Goal: Task Accomplishment & Management: Manage account settings

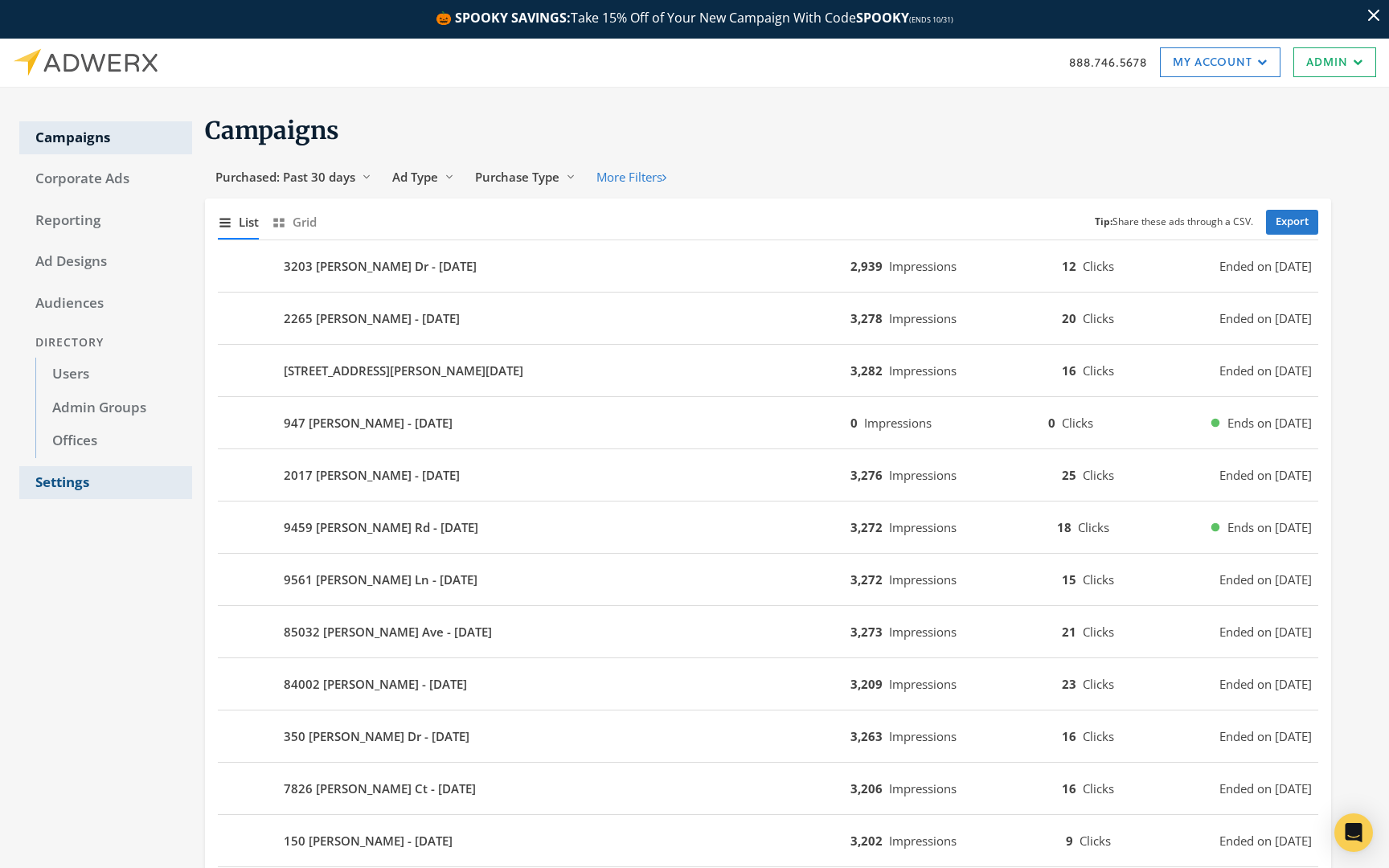
click at [68, 470] on link "Settings" at bounding box center [106, 483] width 172 height 34
select select "moxiworks"
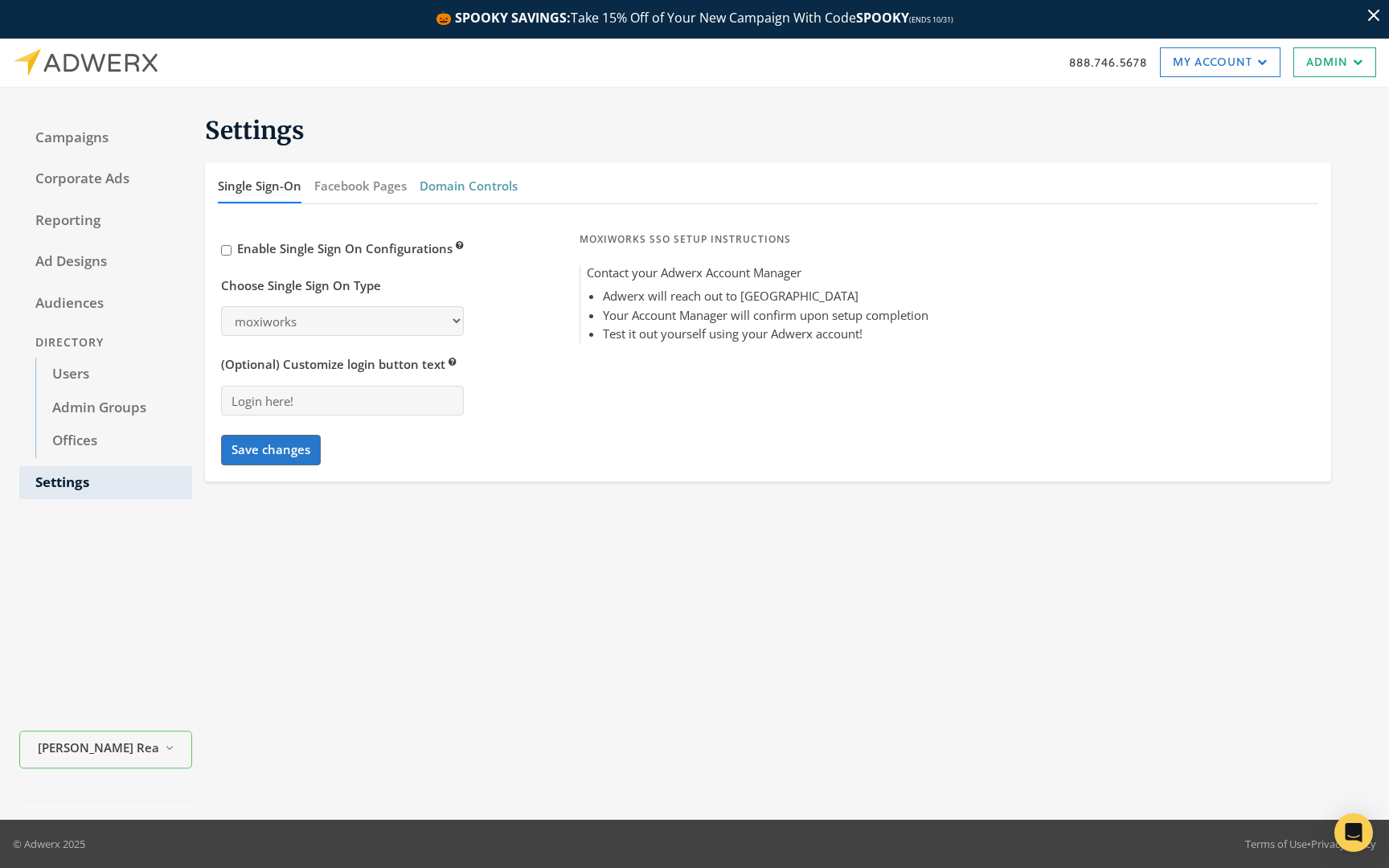
click at [460, 178] on button "Domain Controls" at bounding box center [468, 186] width 98 height 35
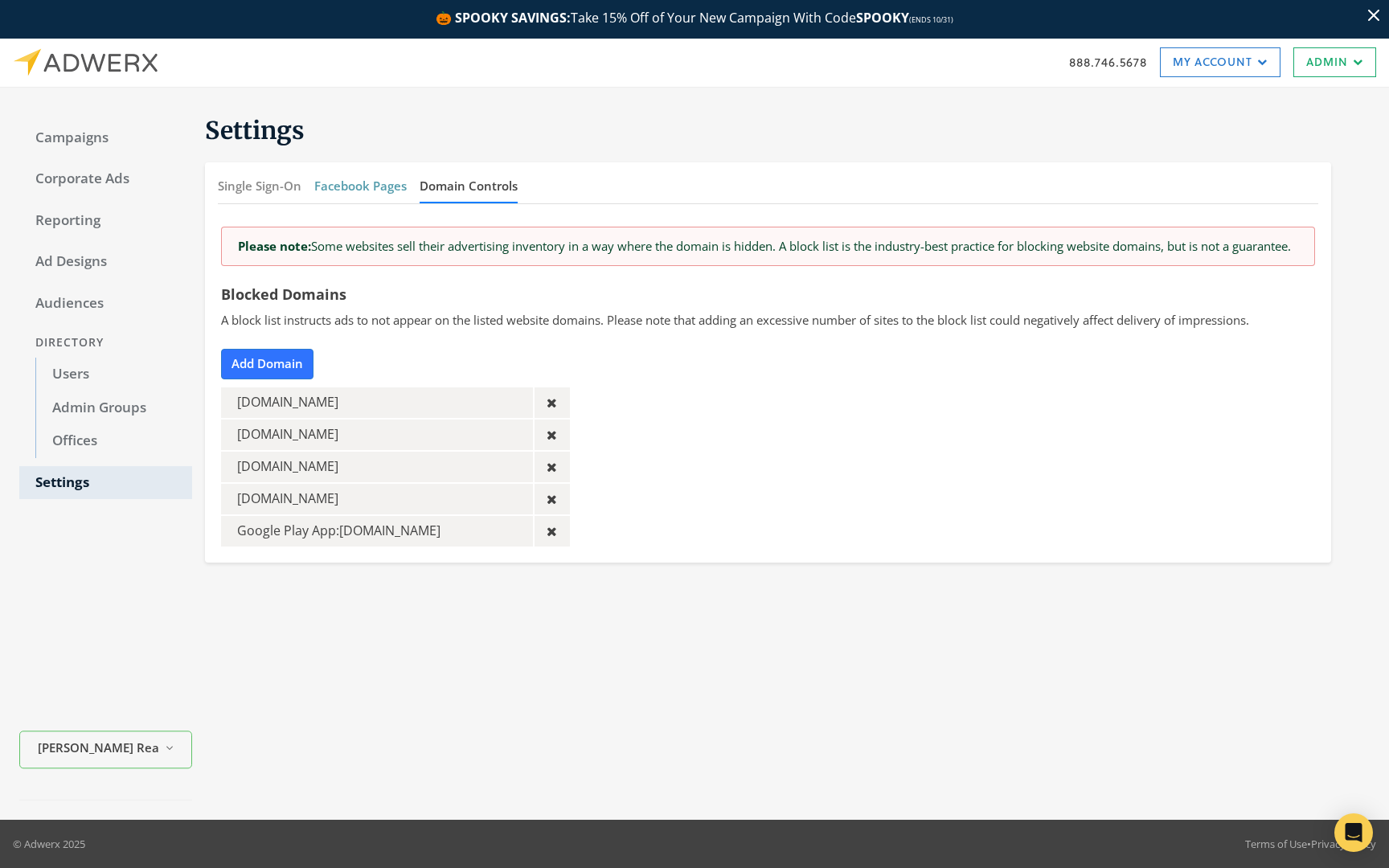
click at [387, 184] on button "Facebook Pages" at bounding box center [361, 186] width 93 height 35
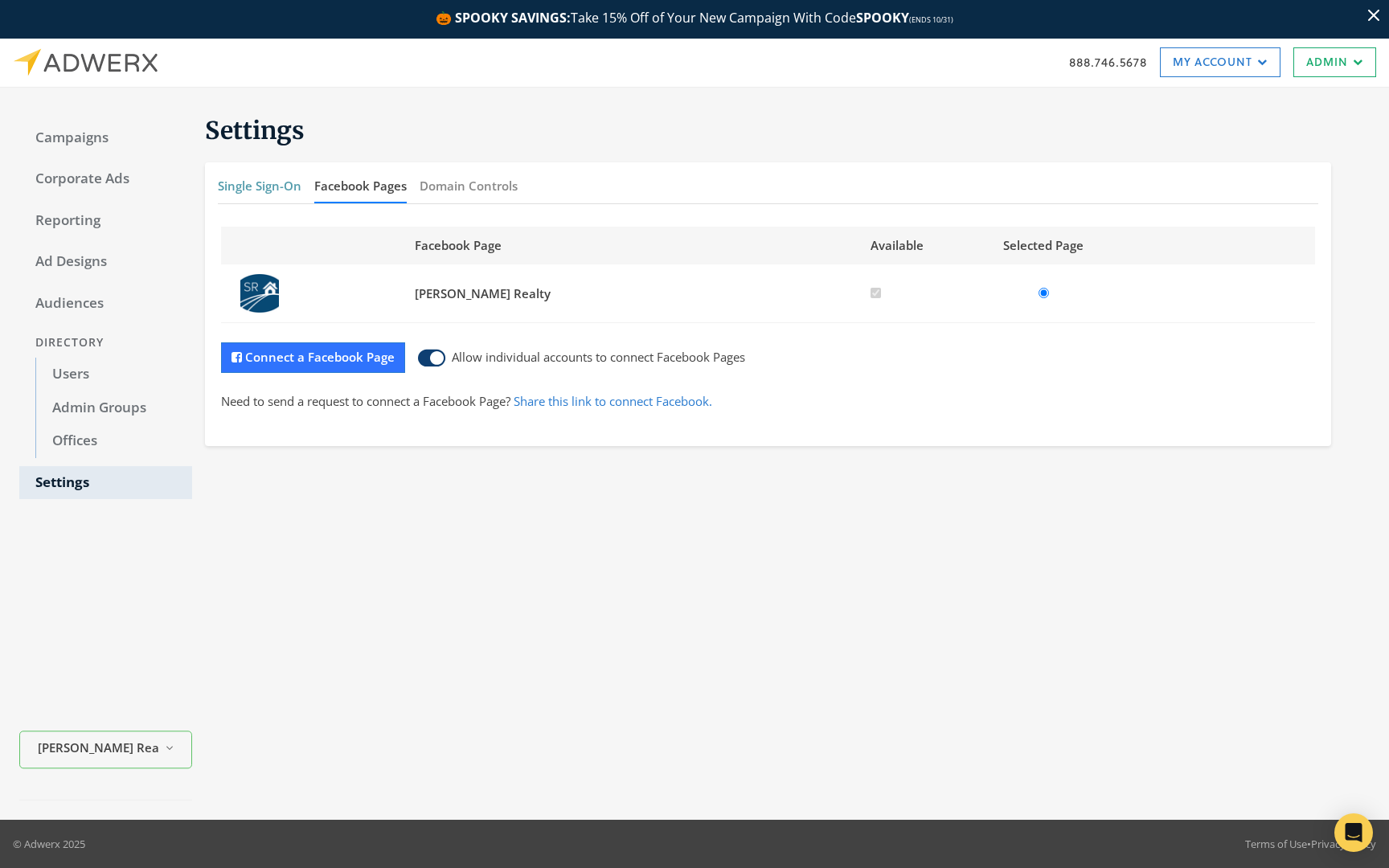
click at [295, 188] on button "Single Sign-On" at bounding box center [259, 186] width 83 height 35
select select "moxiworks"
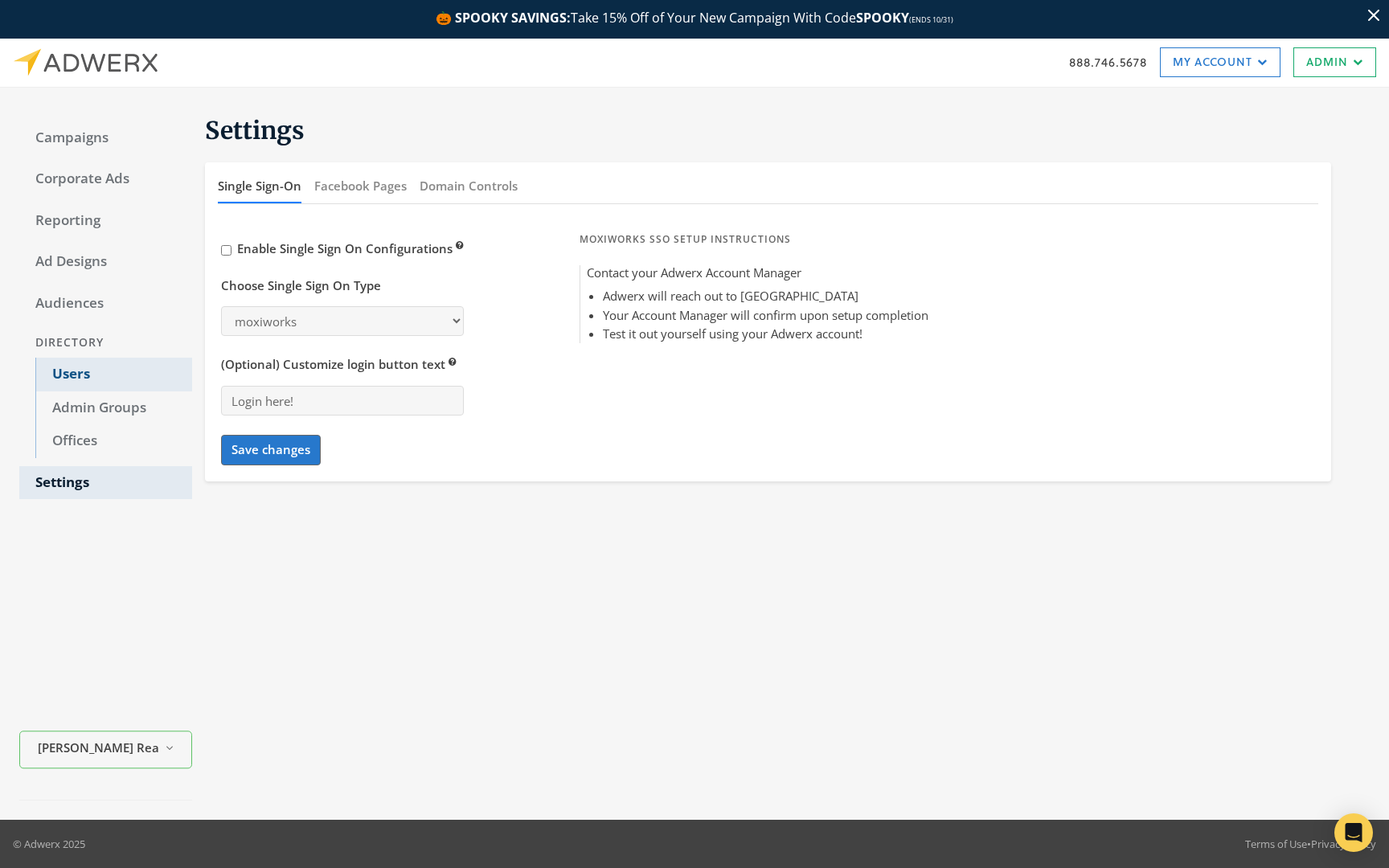
click at [100, 384] on link "Users" at bounding box center [114, 374] width 157 height 34
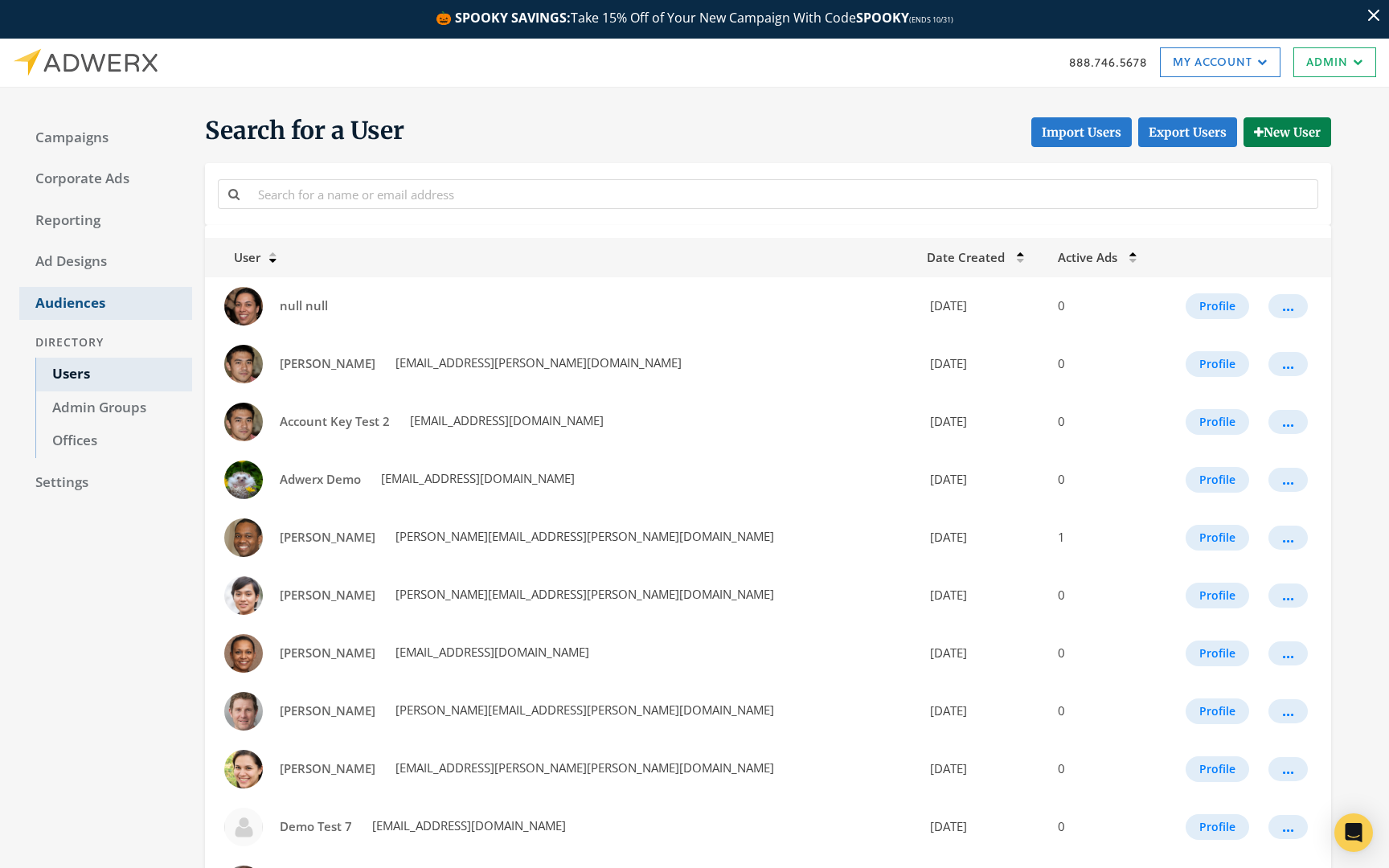
click at [80, 308] on link "Audiences" at bounding box center [106, 304] width 172 height 34
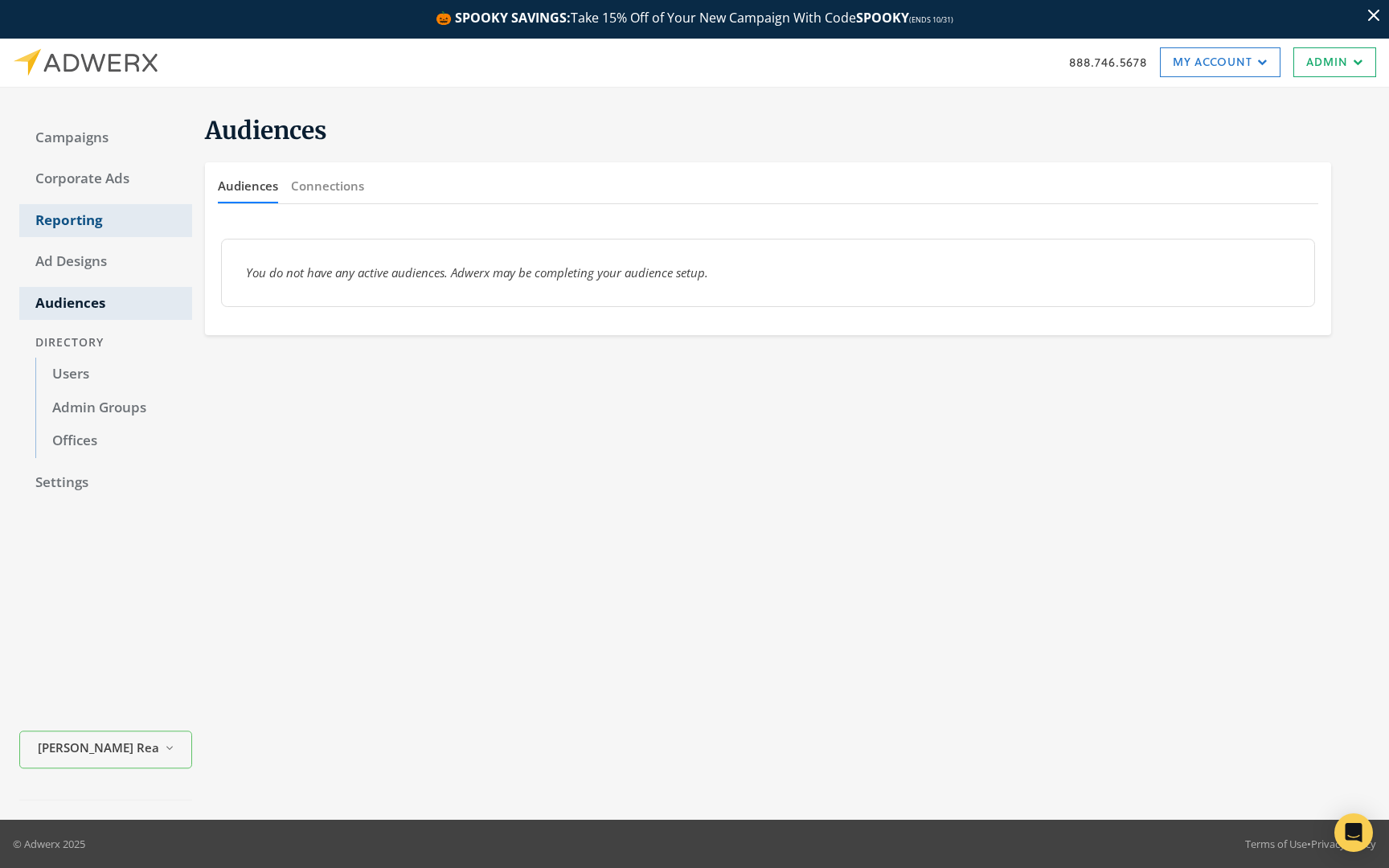
click at [91, 211] on link "Reporting" at bounding box center [106, 221] width 172 height 34
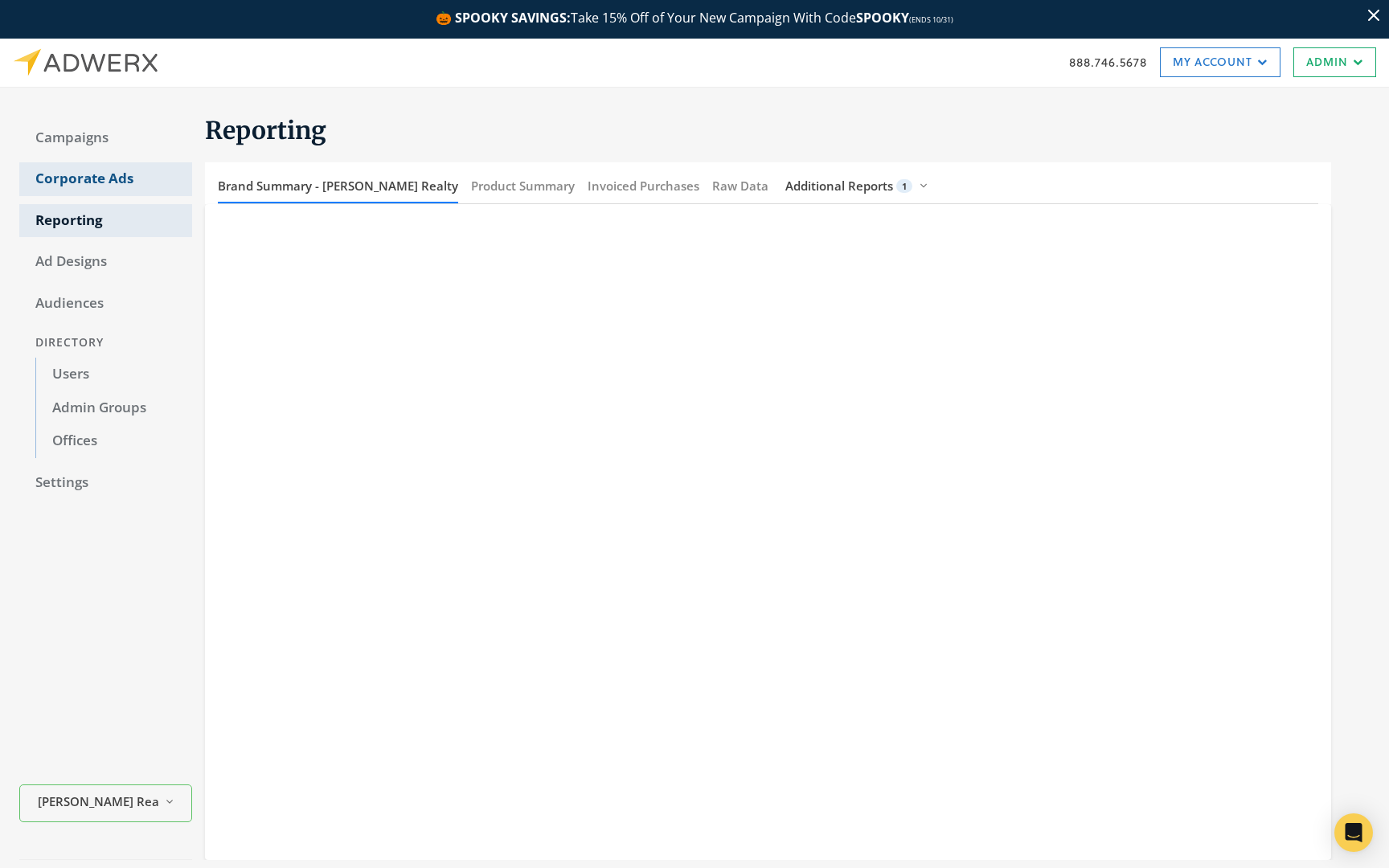
click at [95, 128] on link "Campaigns" at bounding box center [106, 138] width 172 height 34
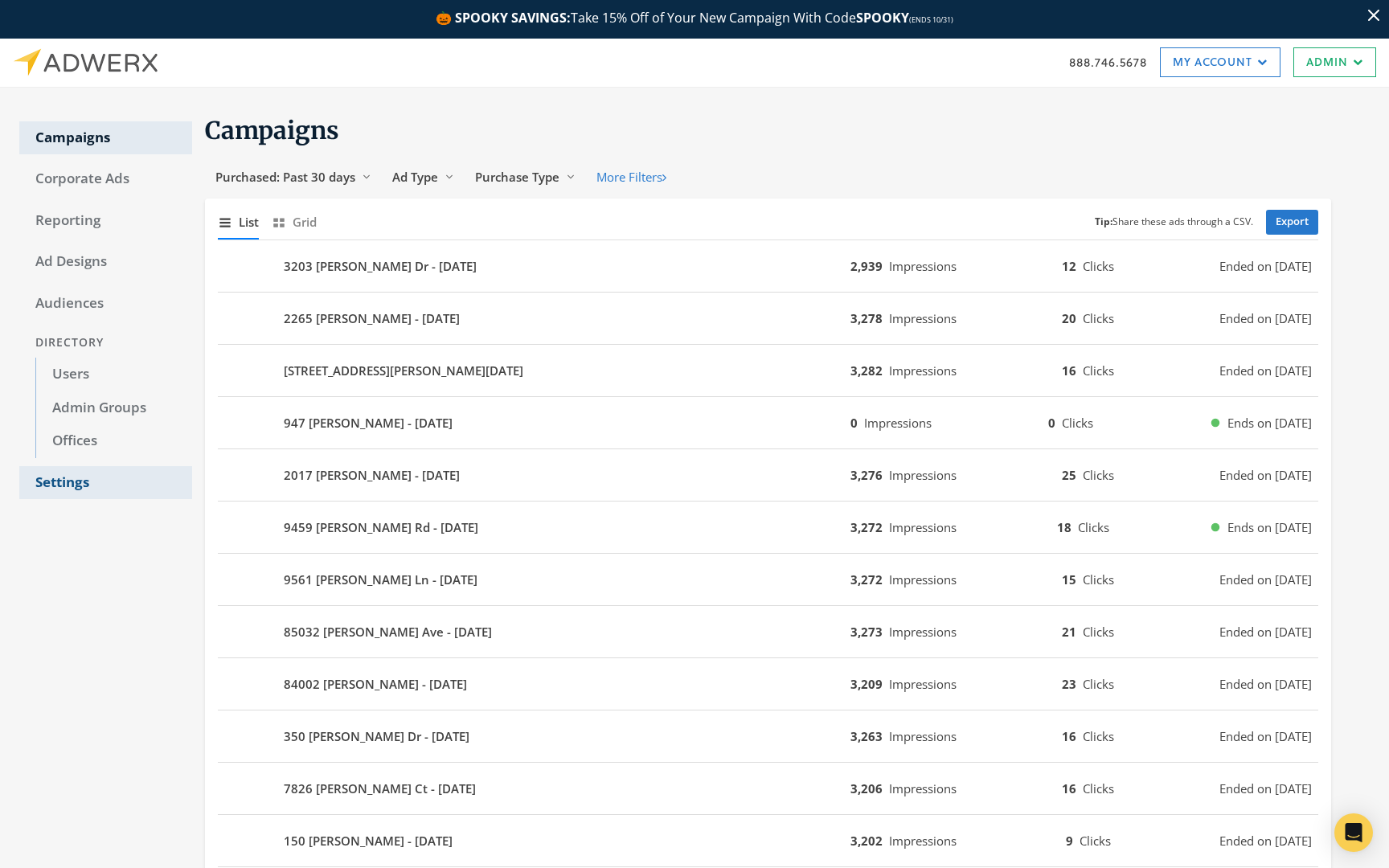
click at [82, 493] on link "Settings" at bounding box center [106, 483] width 172 height 34
select select "moxiworks"
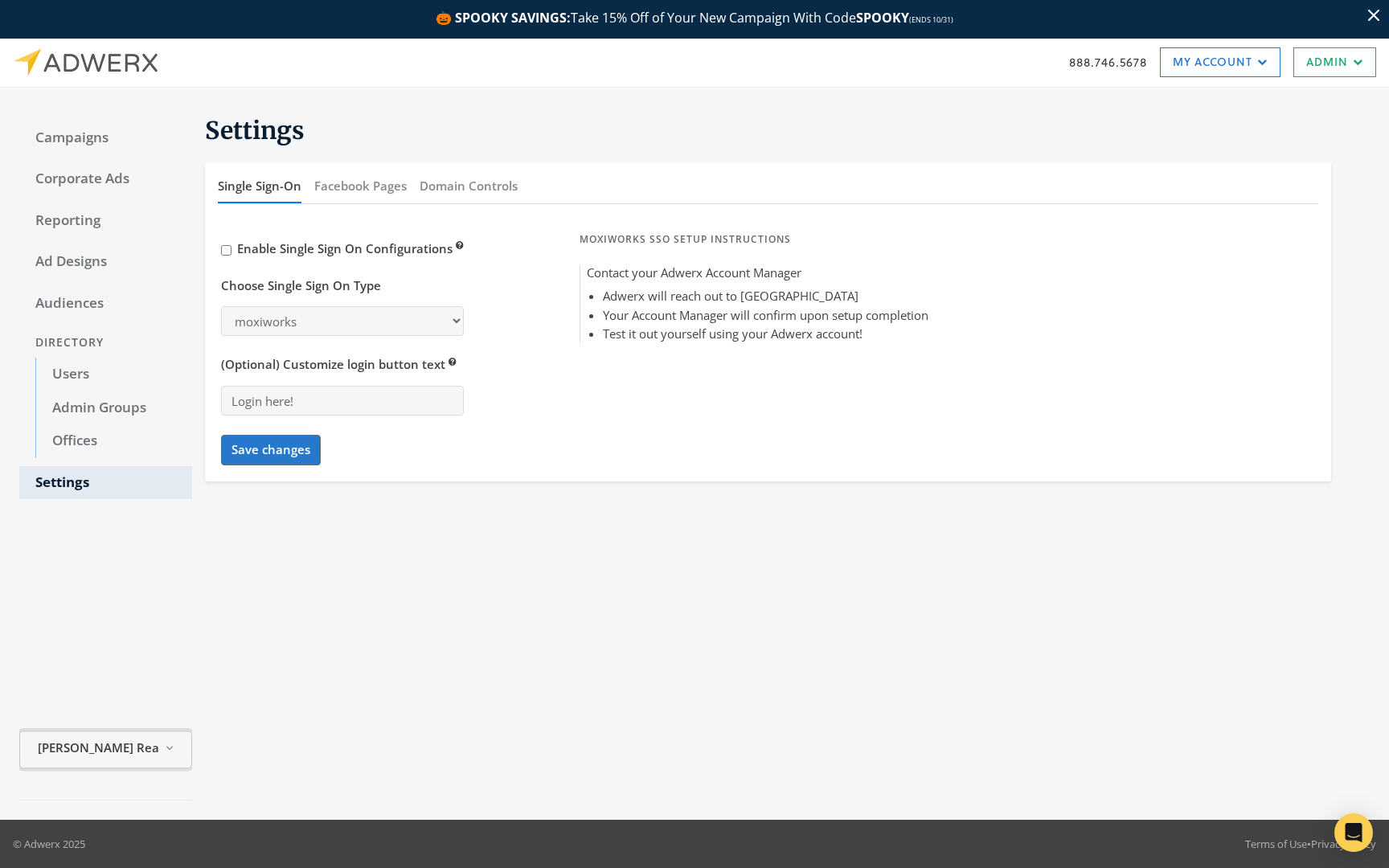
click at [88, 751] on span "[PERSON_NAME] Realty" at bounding box center [97, 749] width 120 height 18
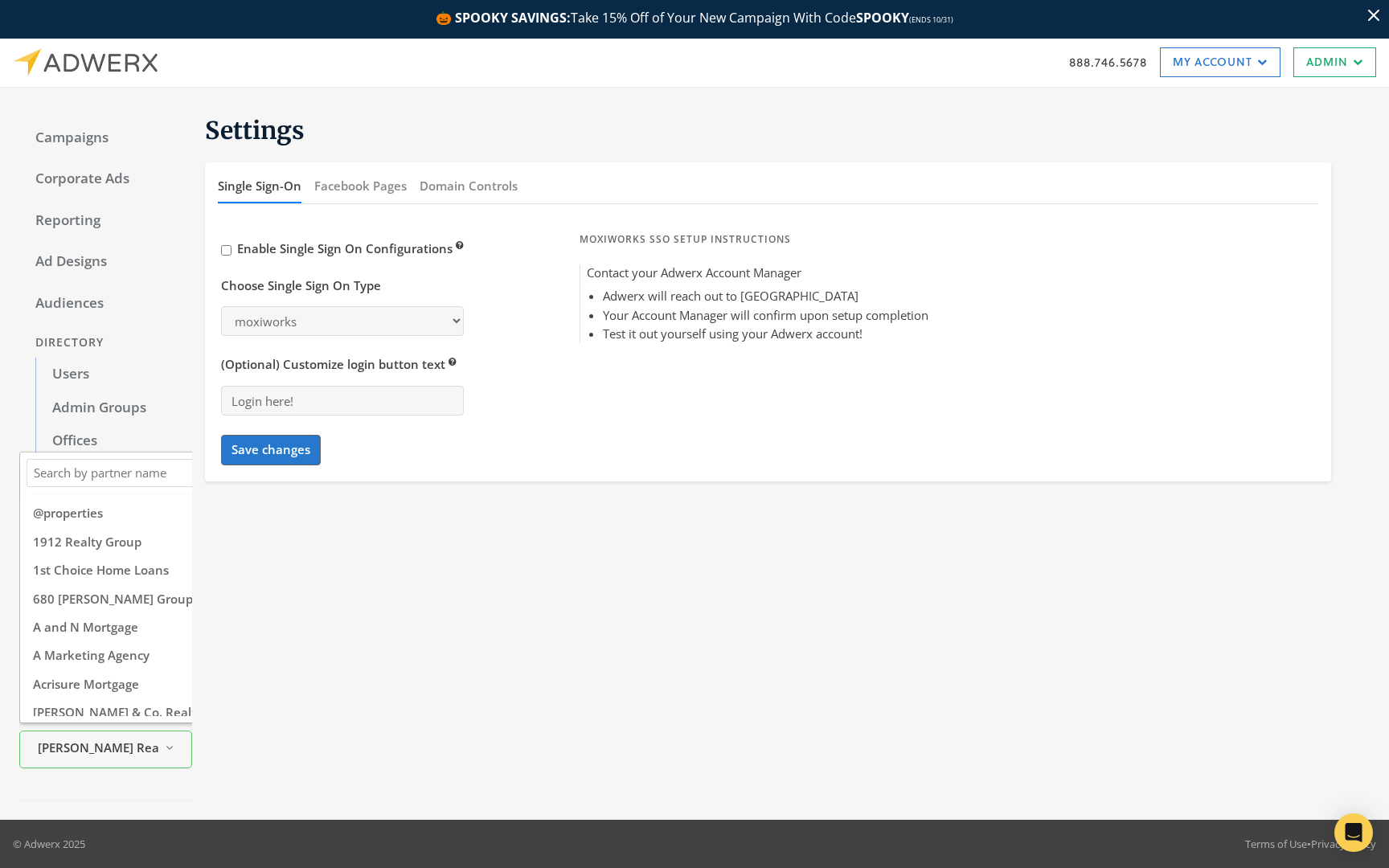
click at [142, 472] on input "Search Magnifying Glass" at bounding box center [142, 473] width 224 height 20
type input "[PERSON_NAME]"
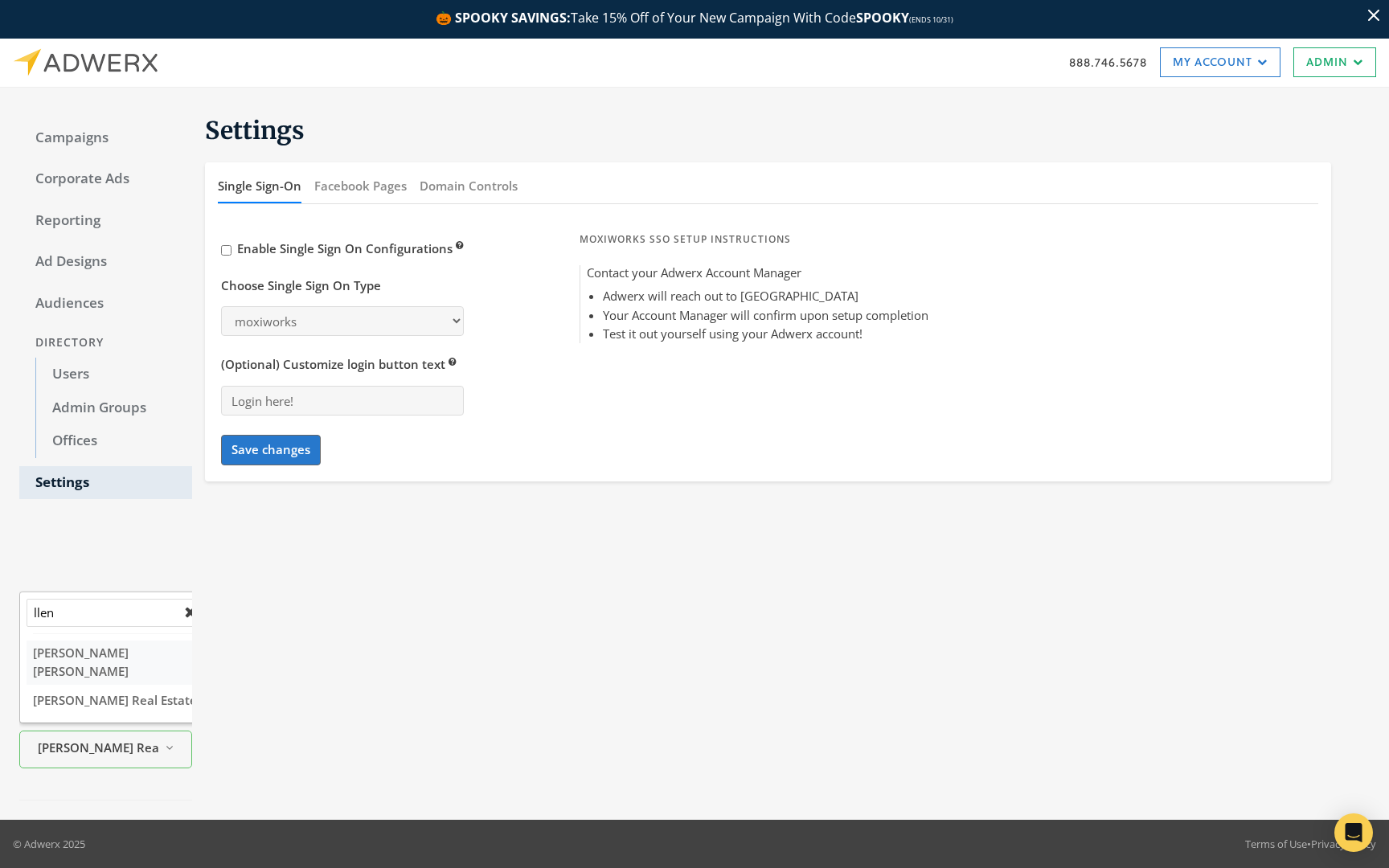
type input "llen"
click at [126, 673] on span "[PERSON_NAME] [PERSON_NAME]" at bounding box center [81, 662] width 95 height 35
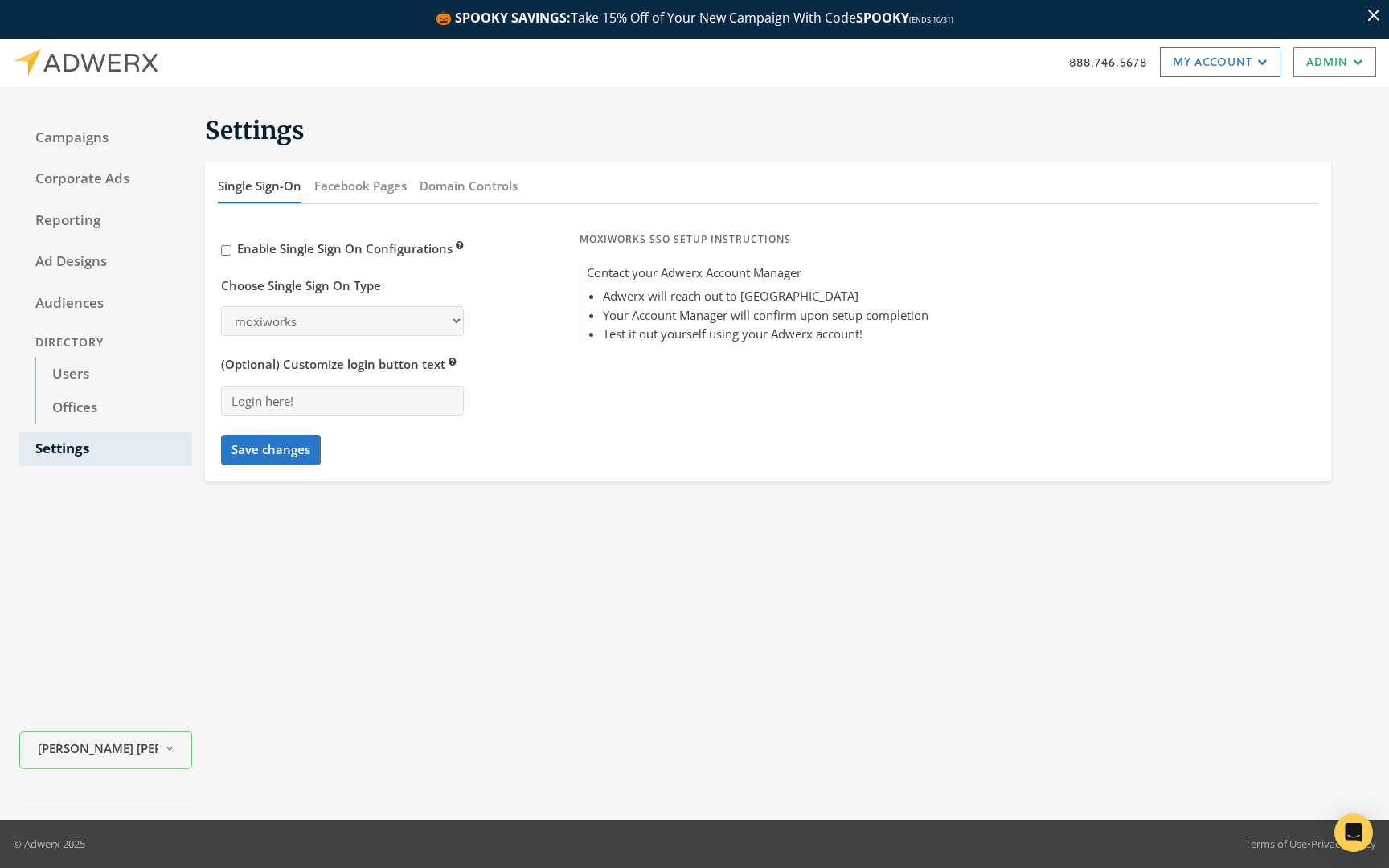
select select "[PERSON_NAME]"
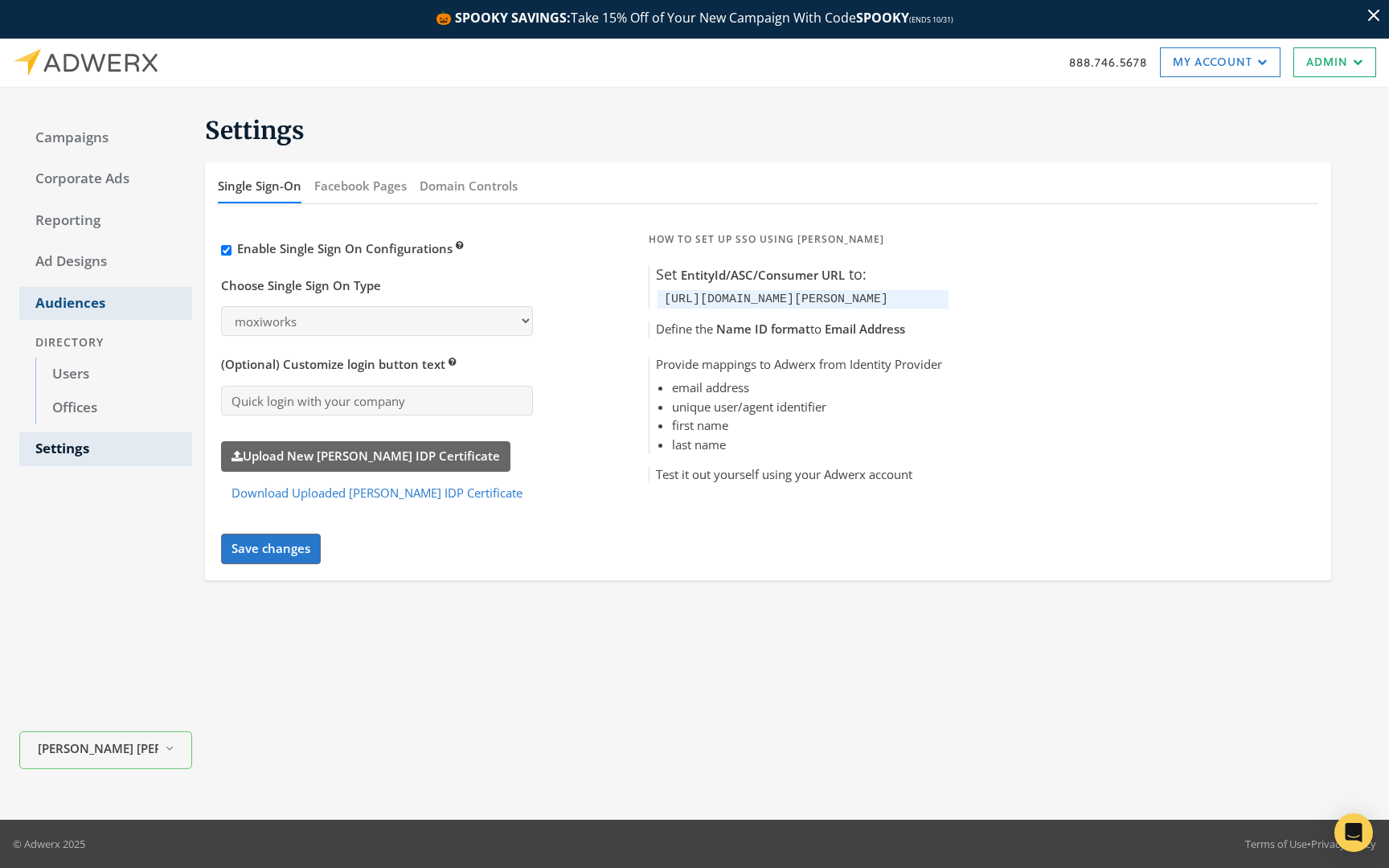
click at [112, 305] on link "Audiences" at bounding box center [106, 304] width 172 height 34
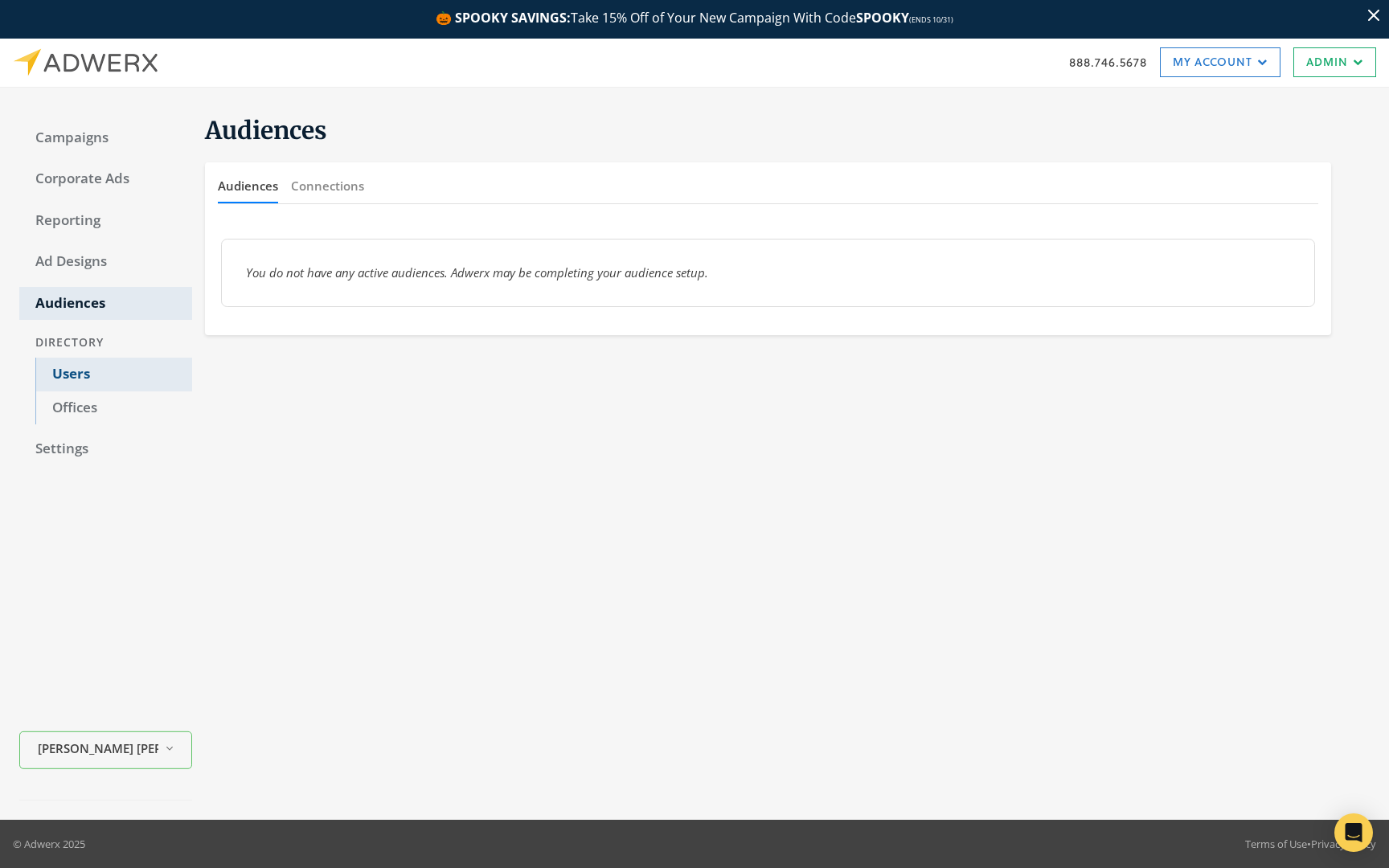
click at [97, 387] on link "Users" at bounding box center [114, 374] width 157 height 34
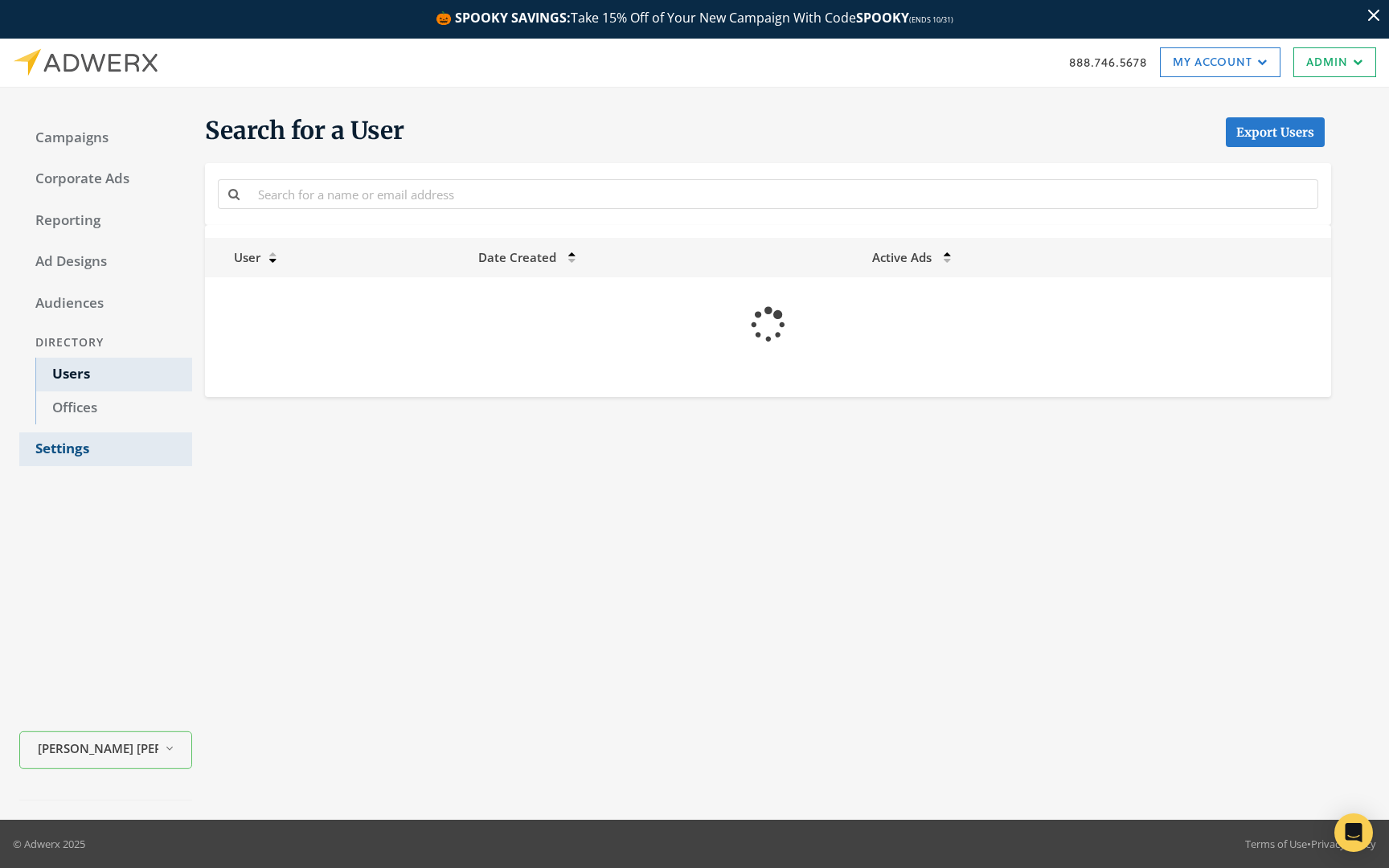
click at [82, 457] on link "Settings" at bounding box center [106, 449] width 172 height 34
select select "[PERSON_NAME]"
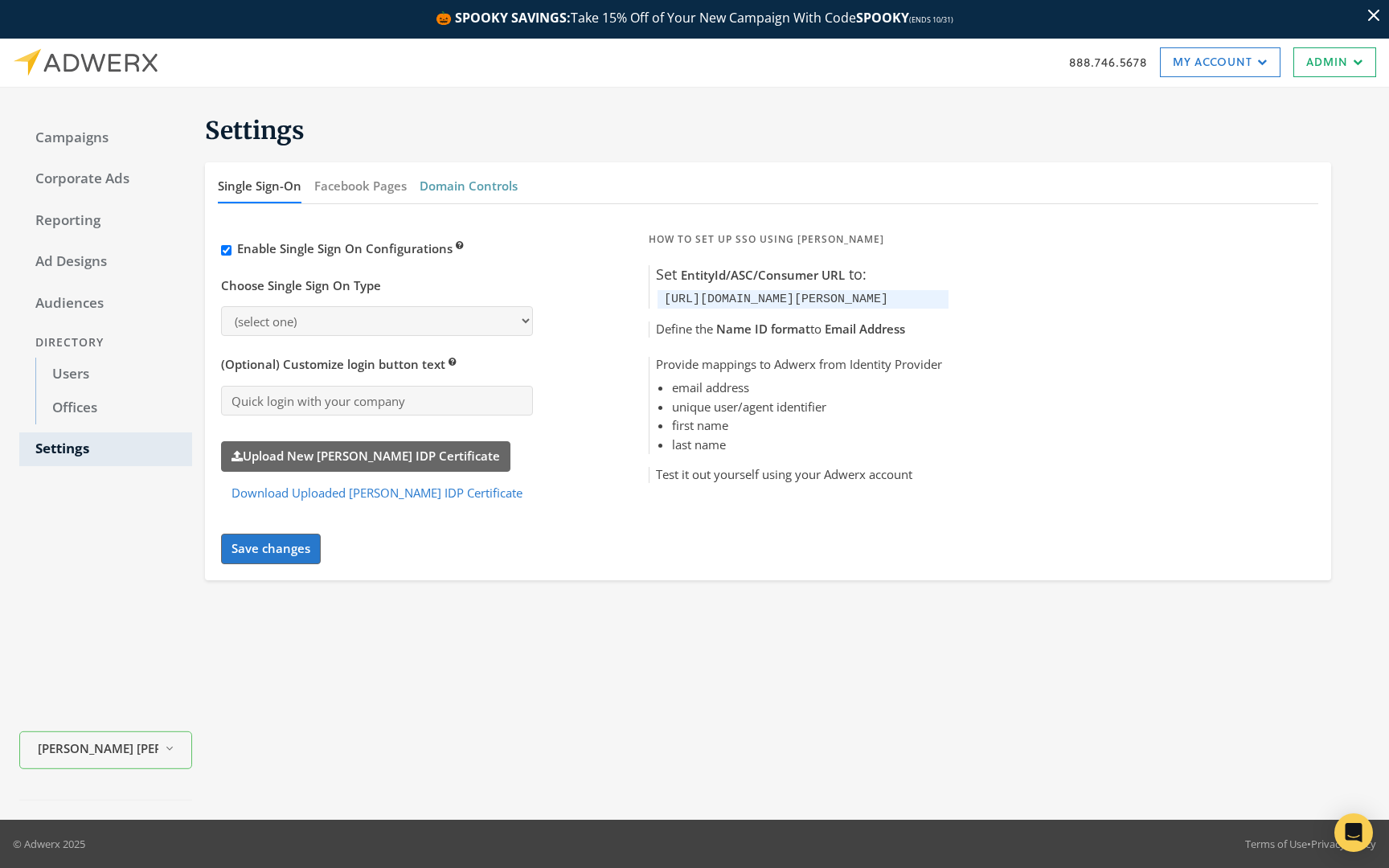
click at [490, 192] on button "Domain Controls" at bounding box center [468, 186] width 98 height 35
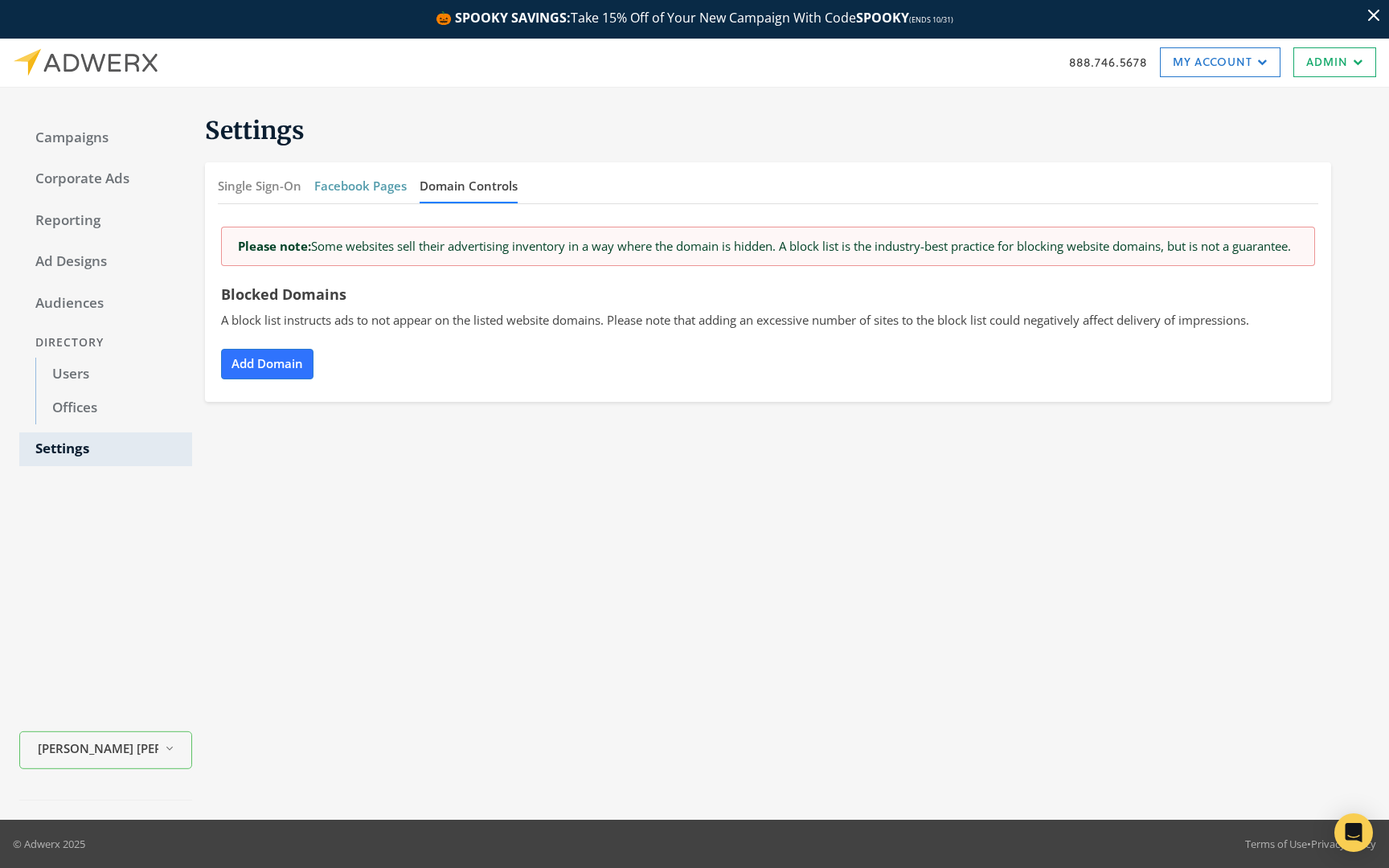
click at [350, 186] on button "Facebook Pages" at bounding box center [361, 186] width 93 height 35
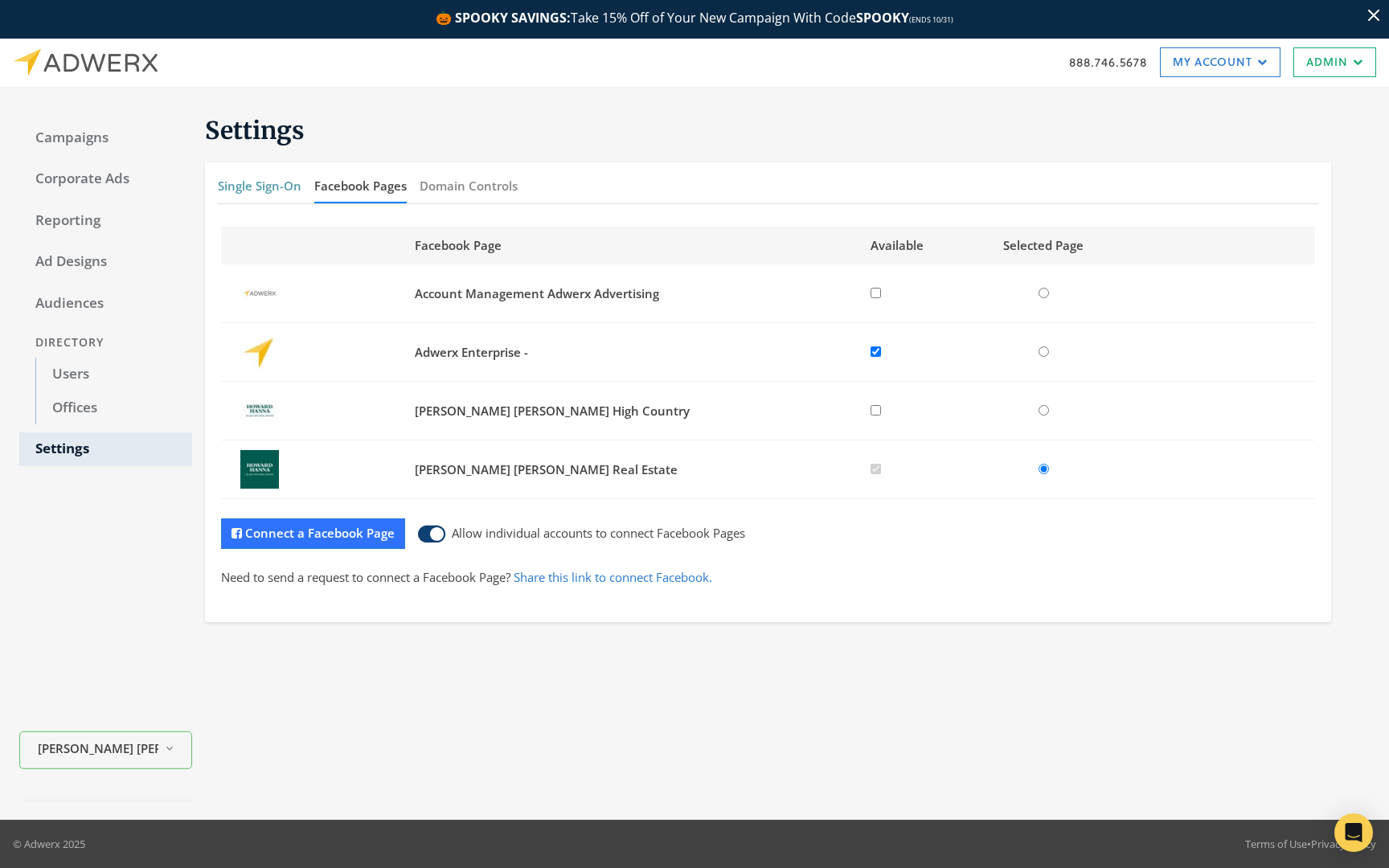
click at [282, 190] on button "Single Sign-On" at bounding box center [259, 186] width 83 height 35
select select "[PERSON_NAME]"
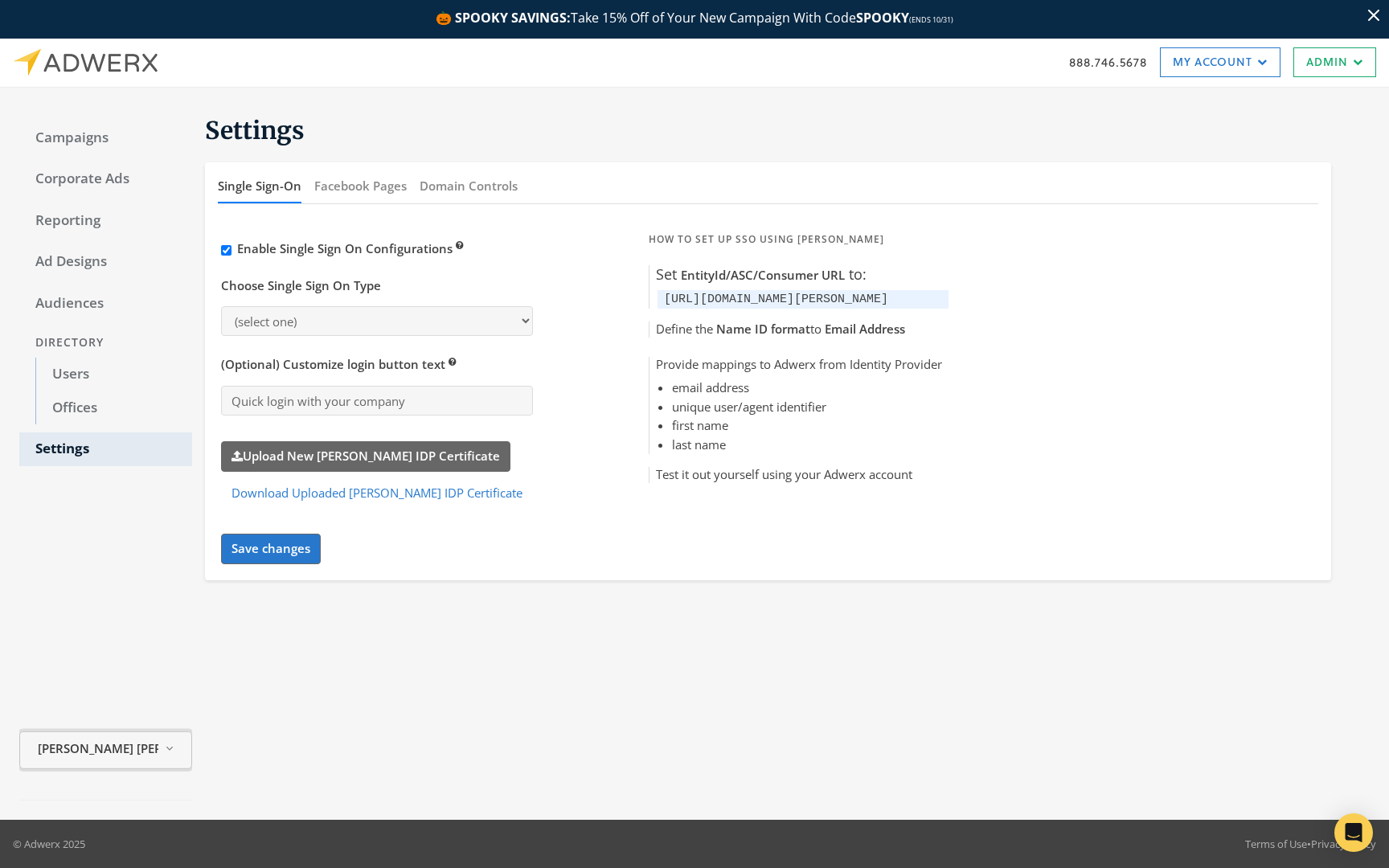
click at [130, 751] on span "[PERSON_NAME] [PERSON_NAME]" at bounding box center [97, 749] width 120 height 18
click at [329, 692] on div "Settings Single Sign-On Facebook Pages Domain Controls Enable Single Sign On Co…" at bounding box center [781, 454] width 1178 height 694
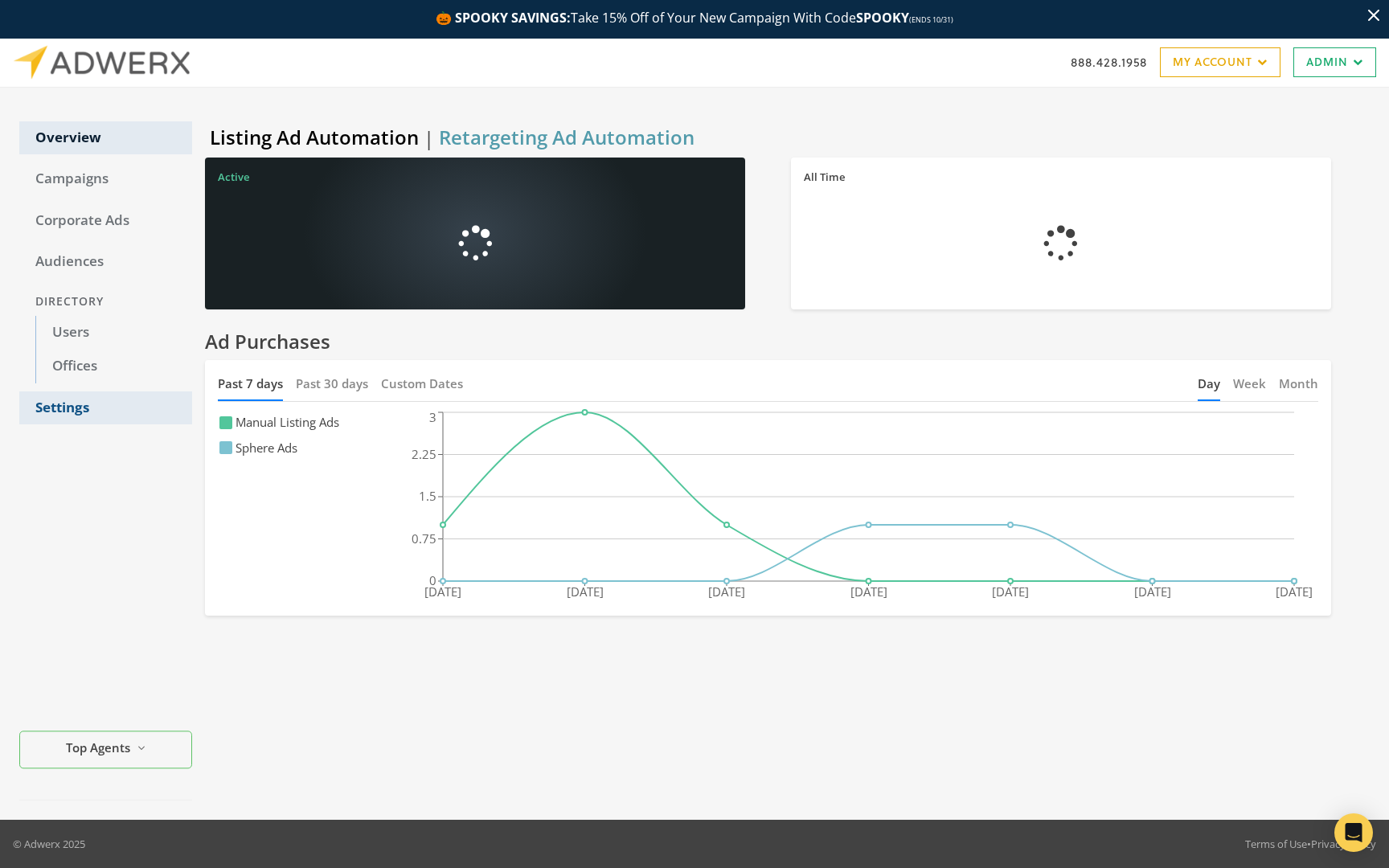
click at [47, 411] on link "Settings" at bounding box center [106, 408] width 172 height 34
select select "[PERSON_NAME]"
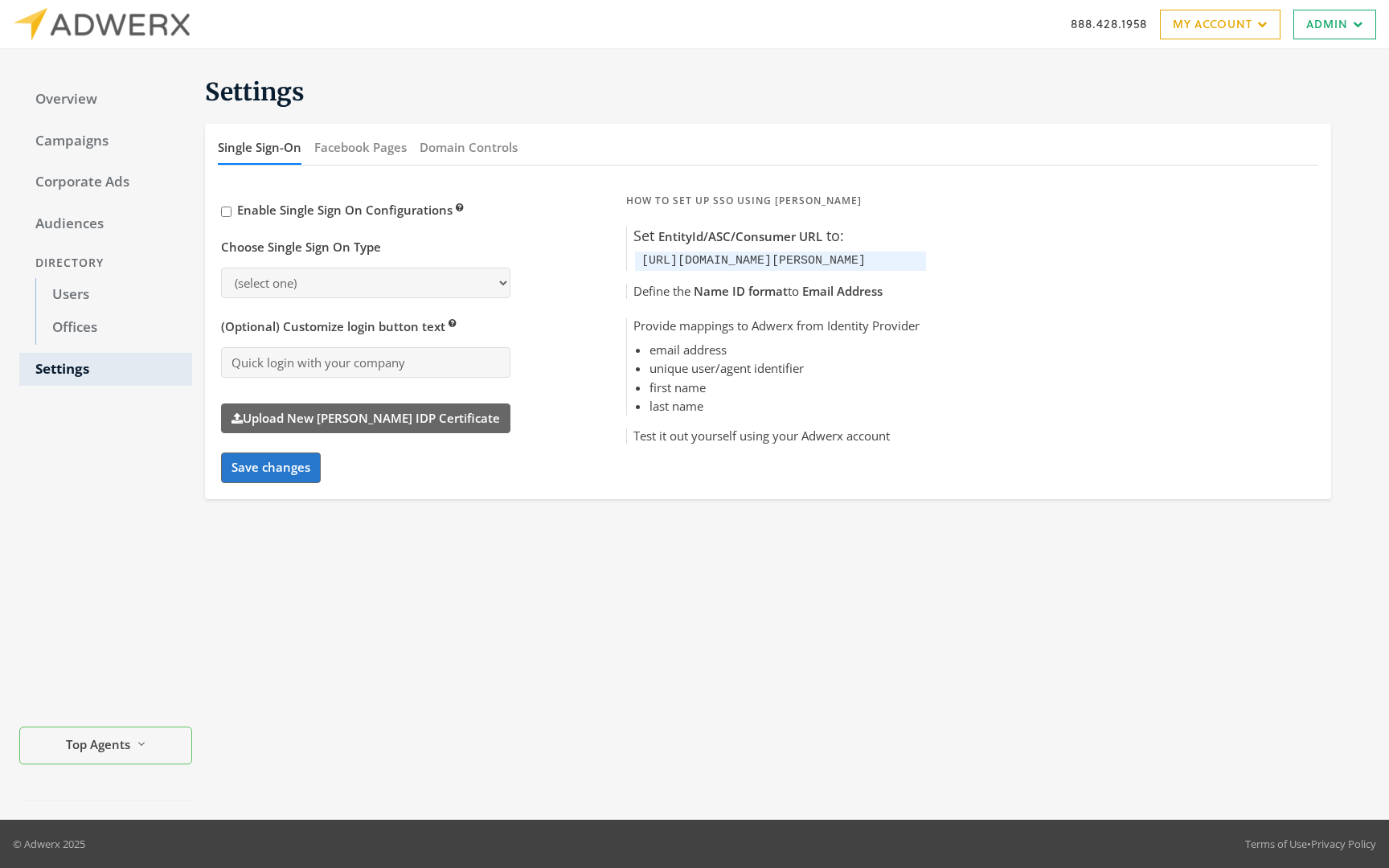
select select "[PERSON_NAME]"
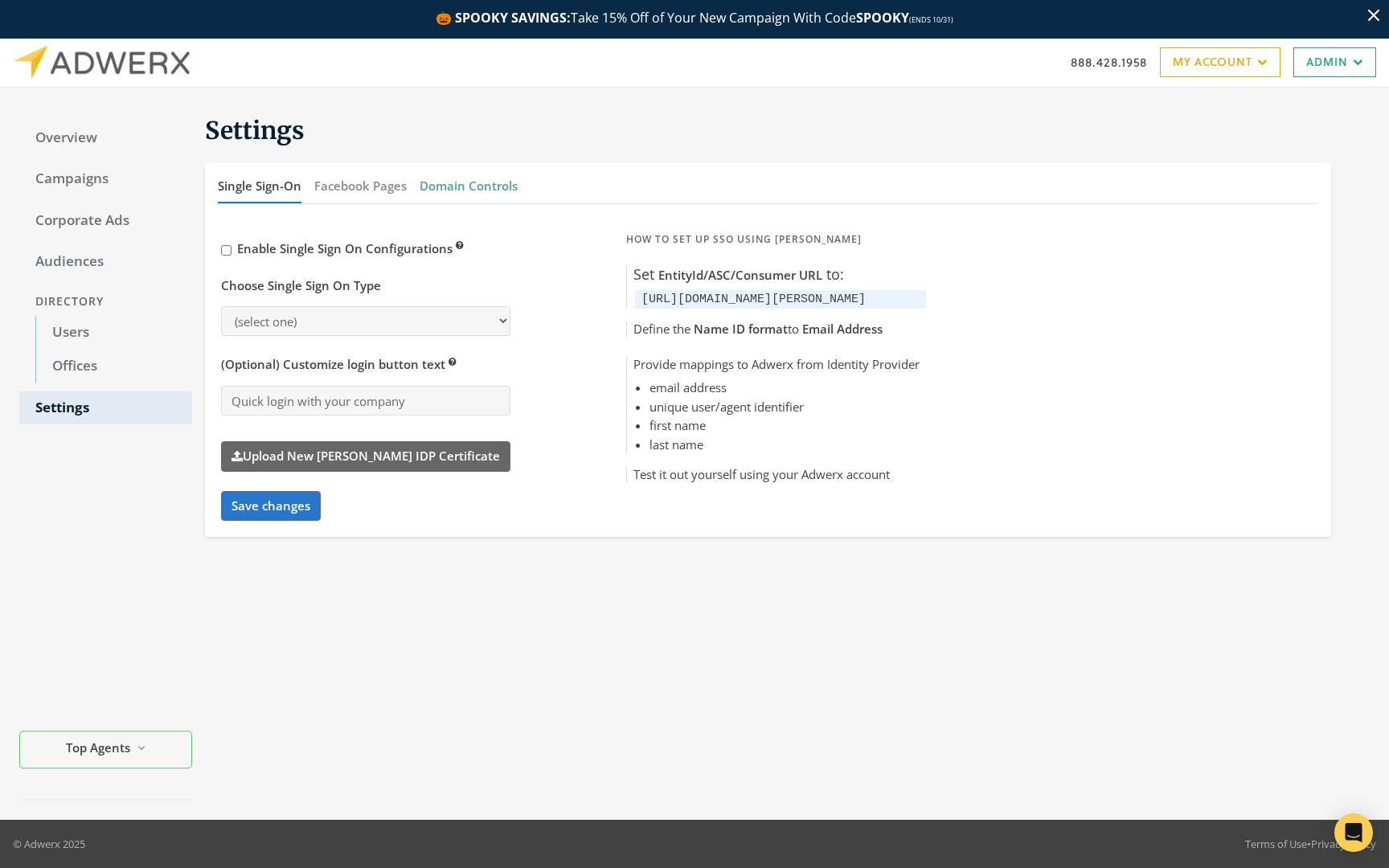
click at [486, 192] on button "Domain Controls" at bounding box center [468, 186] width 98 height 35
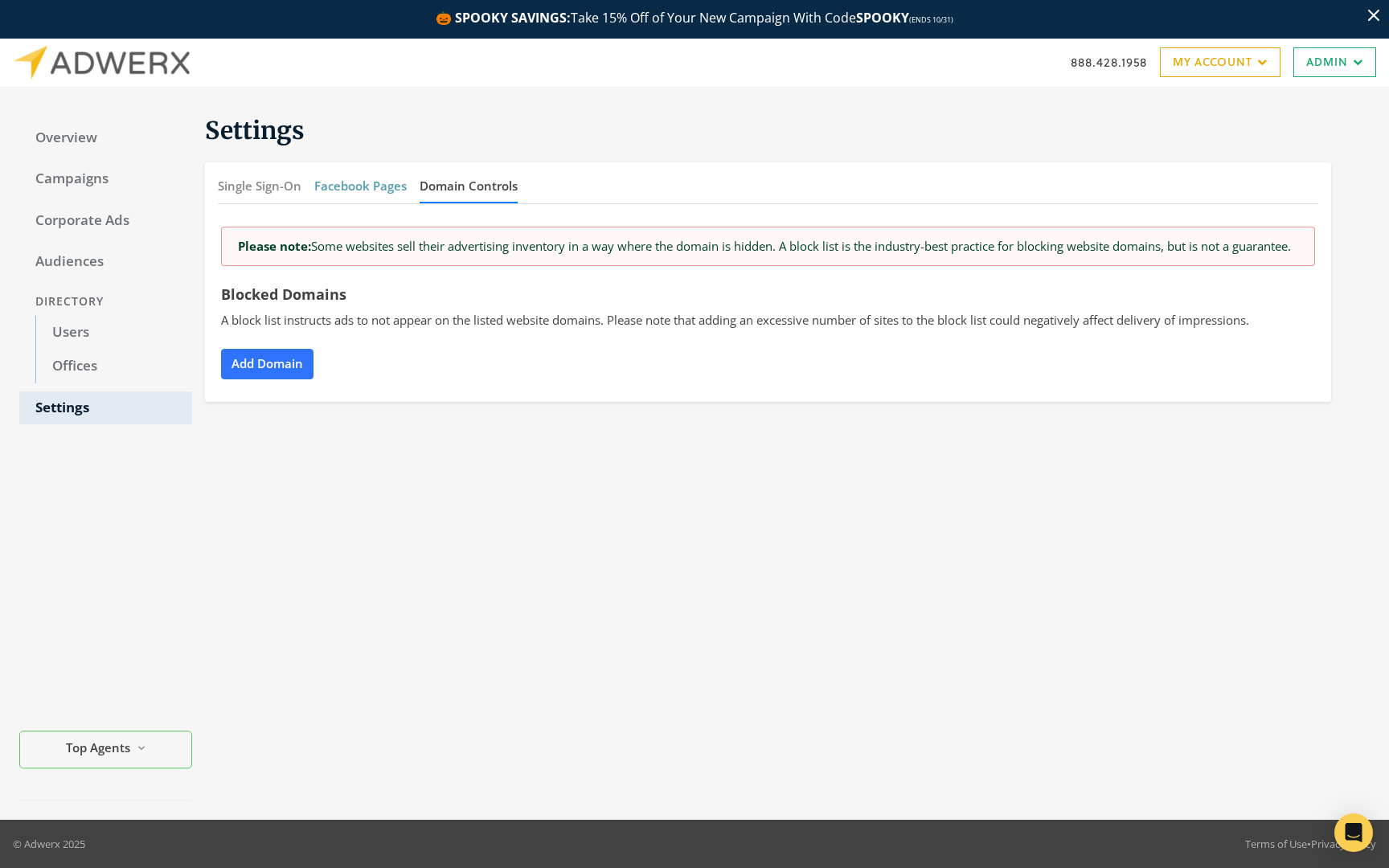
click at [366, 204] on button "Facebook Pages" at bounding box center [361, 186] width 93 height 35
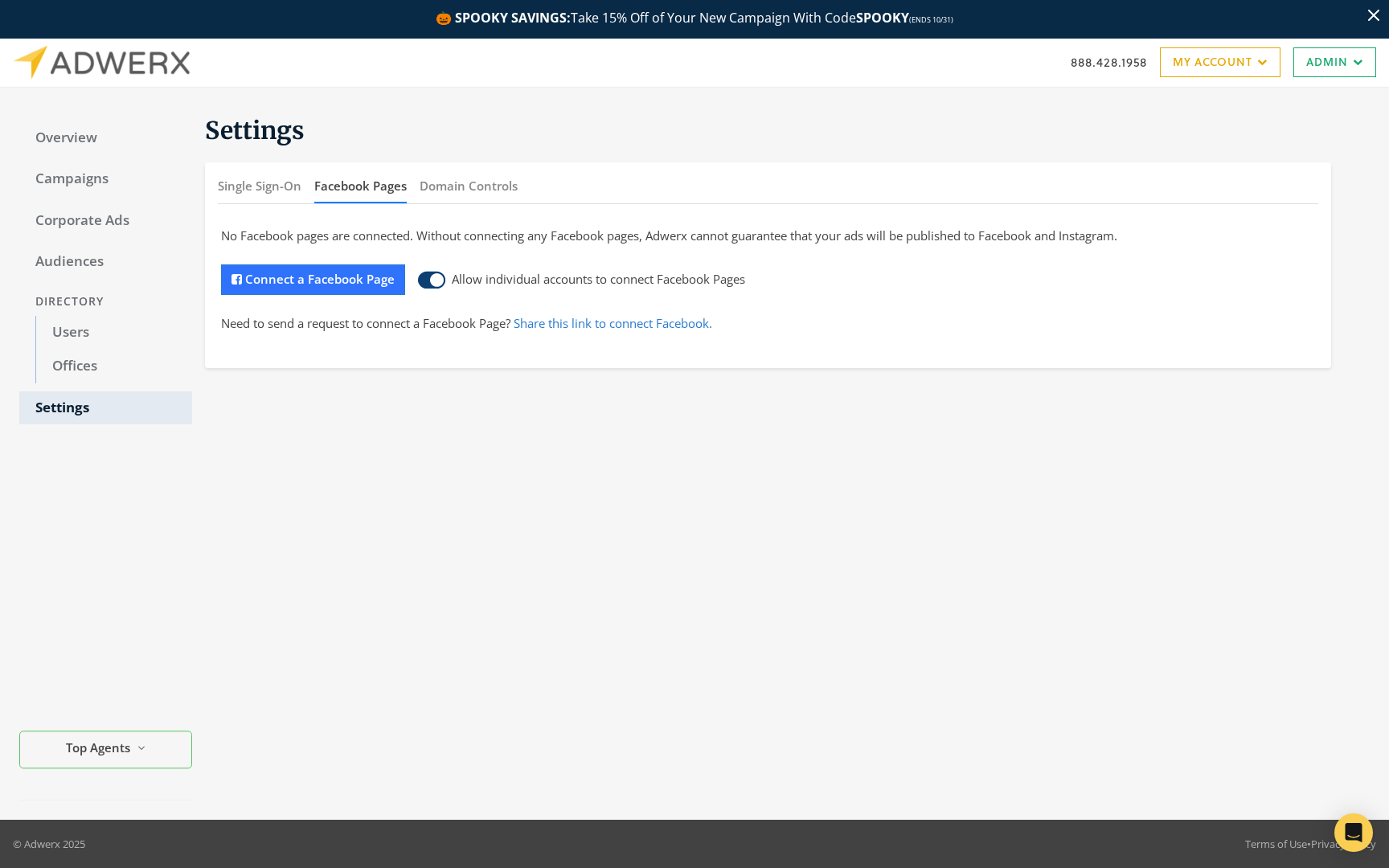
click at [224, 162] on div "Single Sign-On Facebook Pages Domain Controls" at bounding box center [768, 186] width 1127 height 49
click at [230, 181] on button "Single Sign-On" at bounding box center [259, 186] width 83 height 35
select select "[PERSON_NAME]"
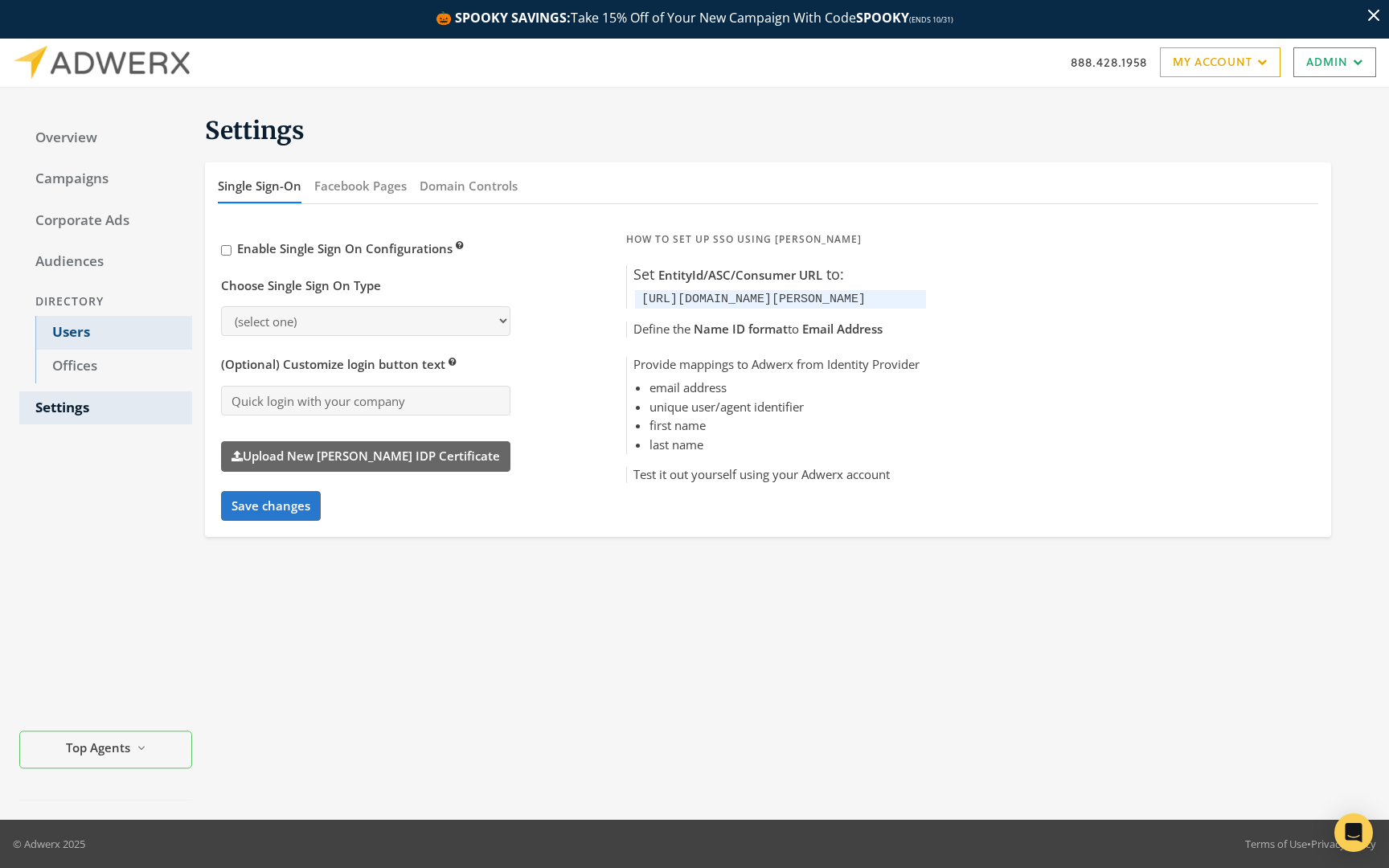
click at [89, 330] on link "Users" at bounding box center [114, 332] width 157 height 34
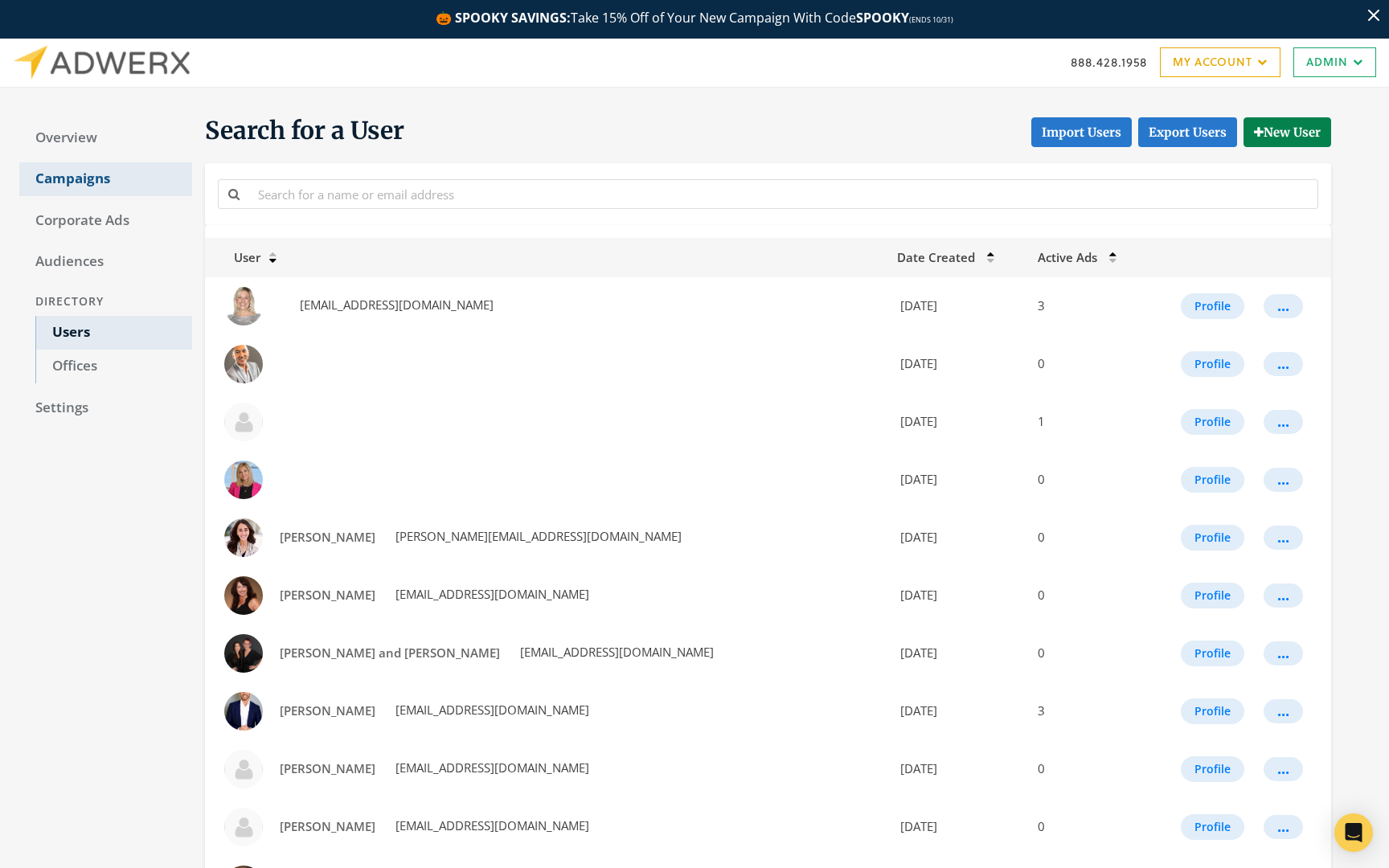
click at [117, 178] on link "Campaigns" at bounding box center [106, 179] width 172 height 34
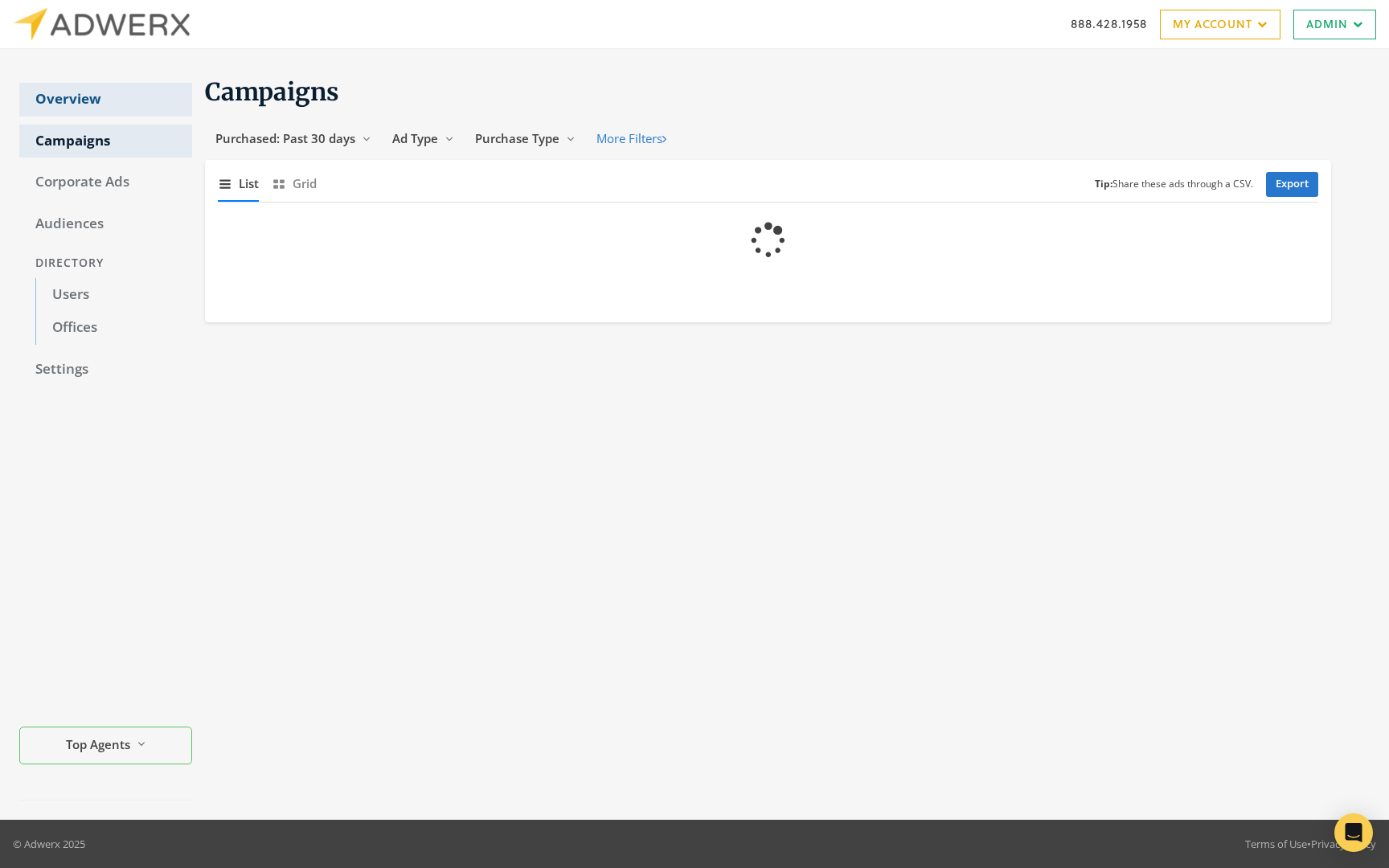
click at [105, 117] on link "Overview" at bounding box center [106, 99] width 172 height 34
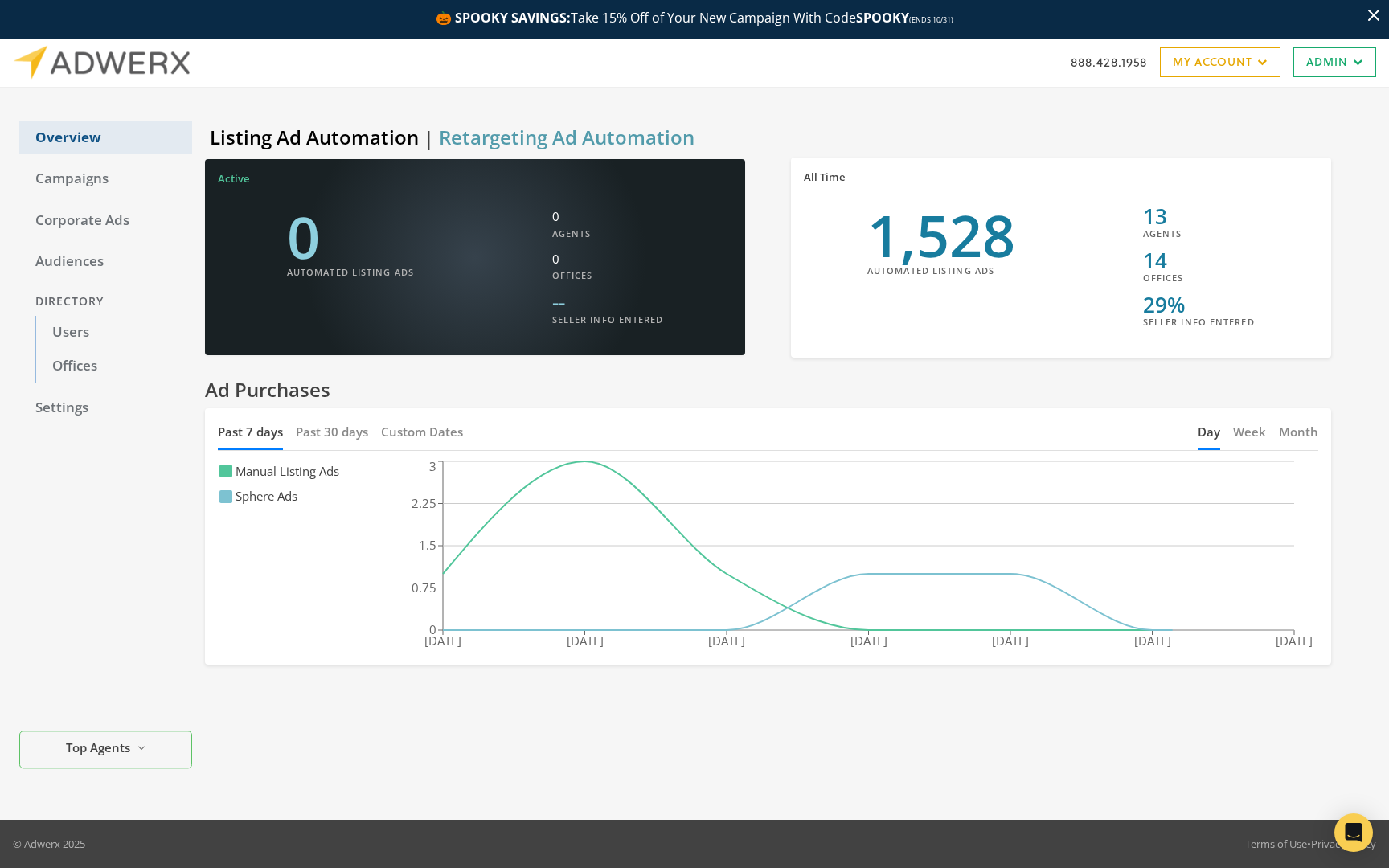
click at [104, 133] on link "Overview" at bounding box center [106, 138] width 172 height 34
click at [74, 142] on link "Overview" at bounding box center [106, 138] width 172 height 34
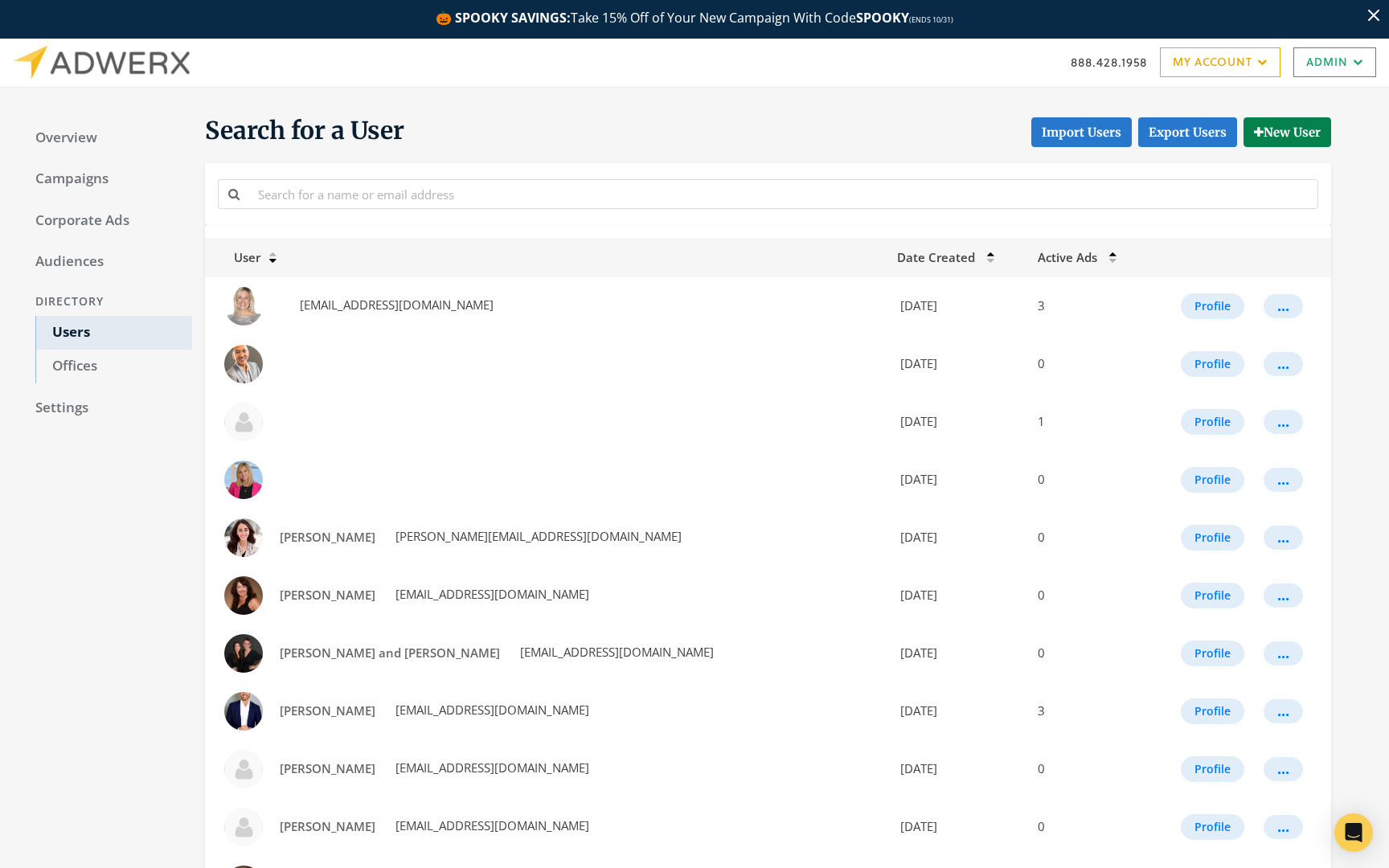
select select "[PERSON_NAME]"
